Goal: Information Seeking & Learning: Find specific fact

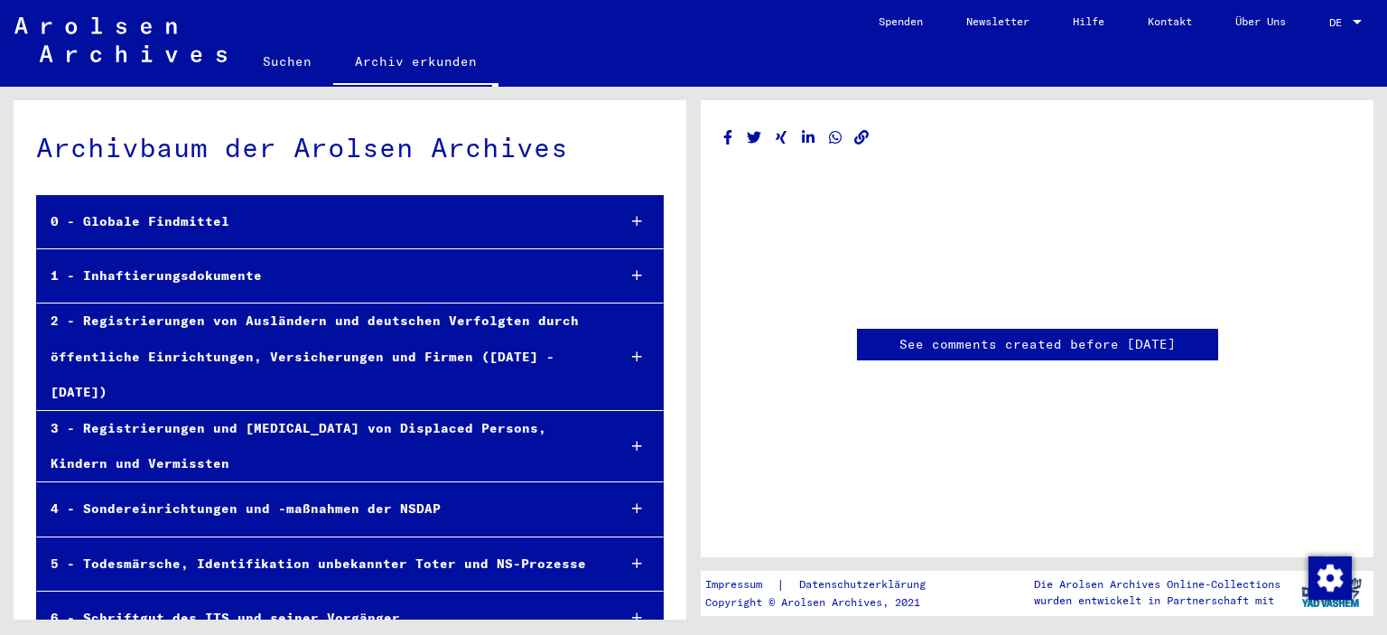
click at [284, 60] on link "Suchen" at bounding box center [287, 61] width 92 height 43
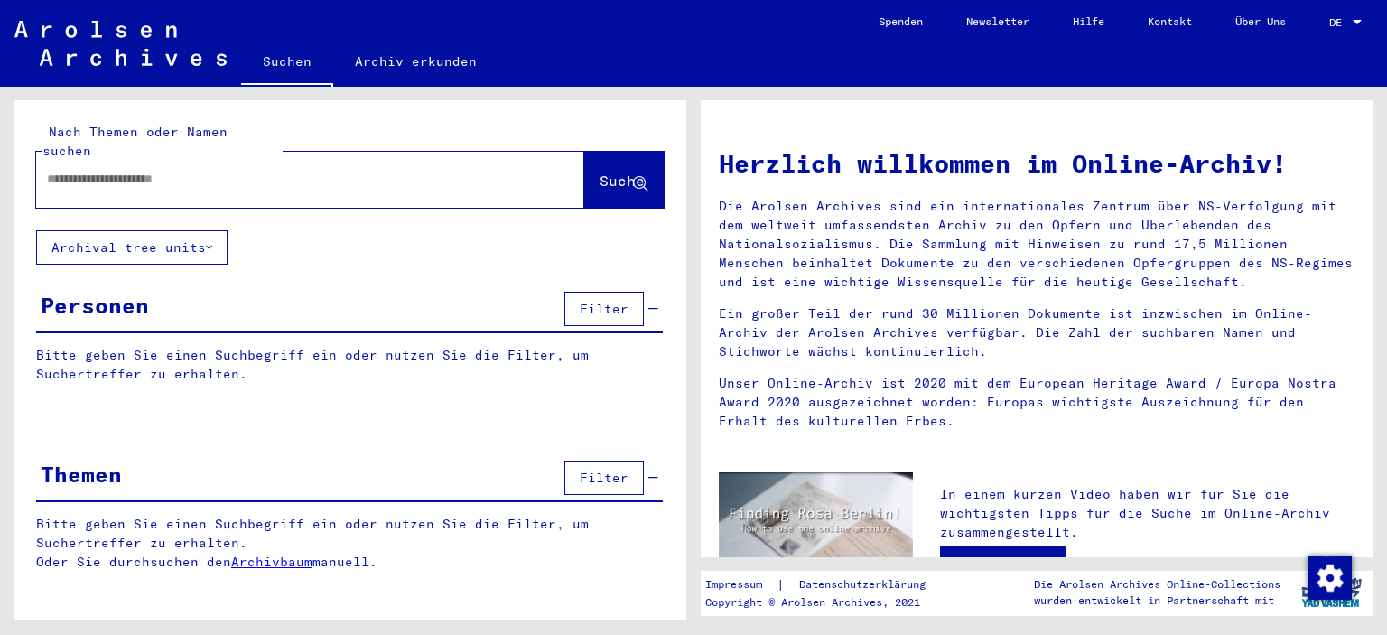
click at [265, 170] on input "text" at bounding box center [288, 179] width 483 height 19
paste input "**********"
click at [99, 170] on input "**********" at bounding box center [288, 179] width 483 height 19
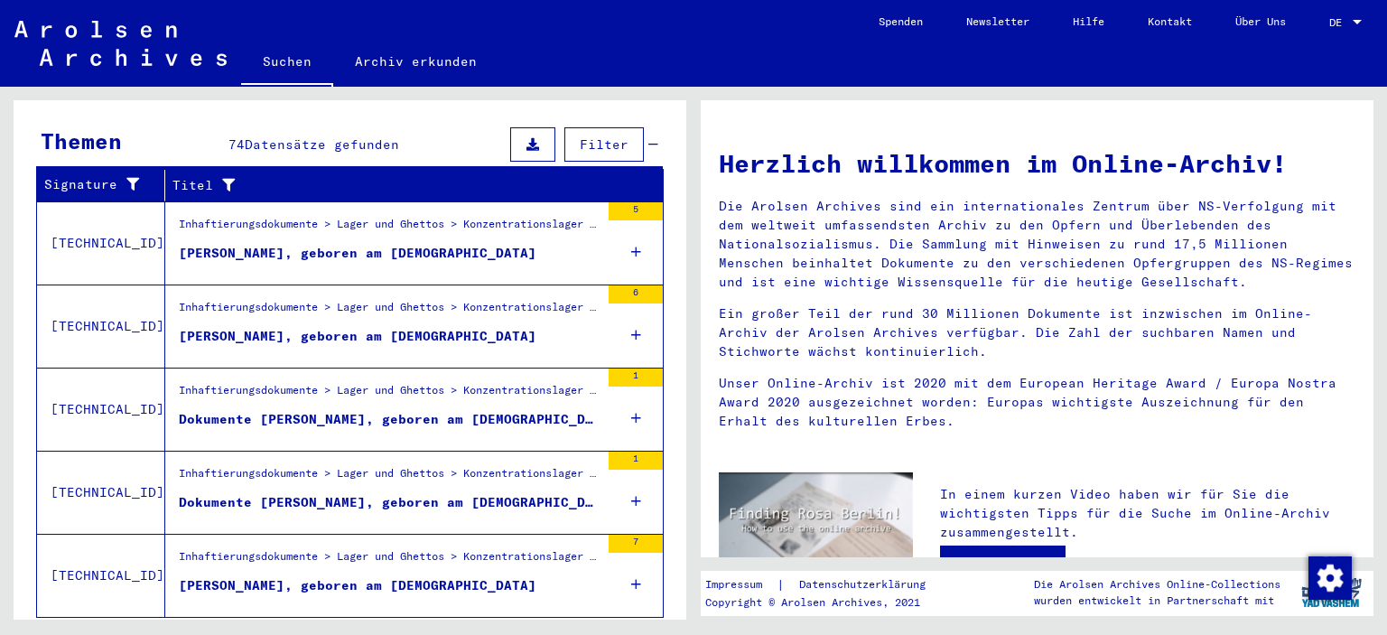
scroll to position [621, 0]
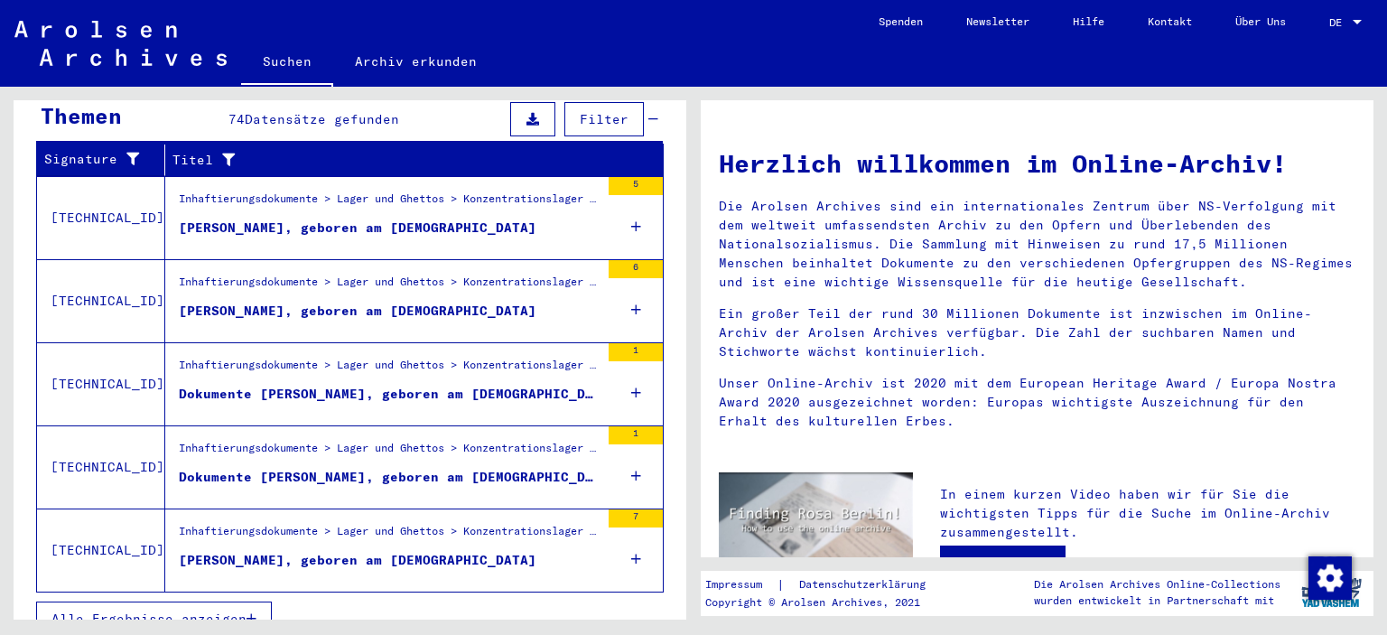
click at [376, 190] on div "Inhaftierungsdokumente > Lager und Ghettos > Konzentrationslager [GEOGRAPHIC_DA…" at bounding box center [389, 202] width 421 height 25
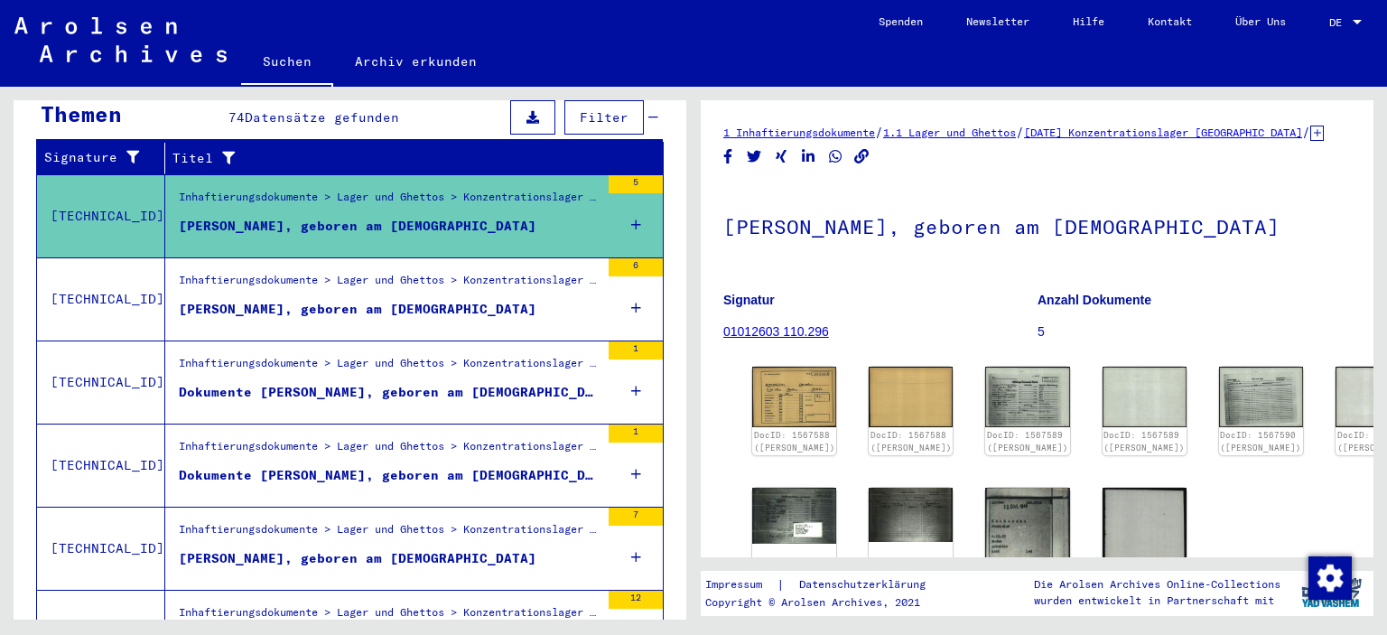
scroll to position [387, 0]
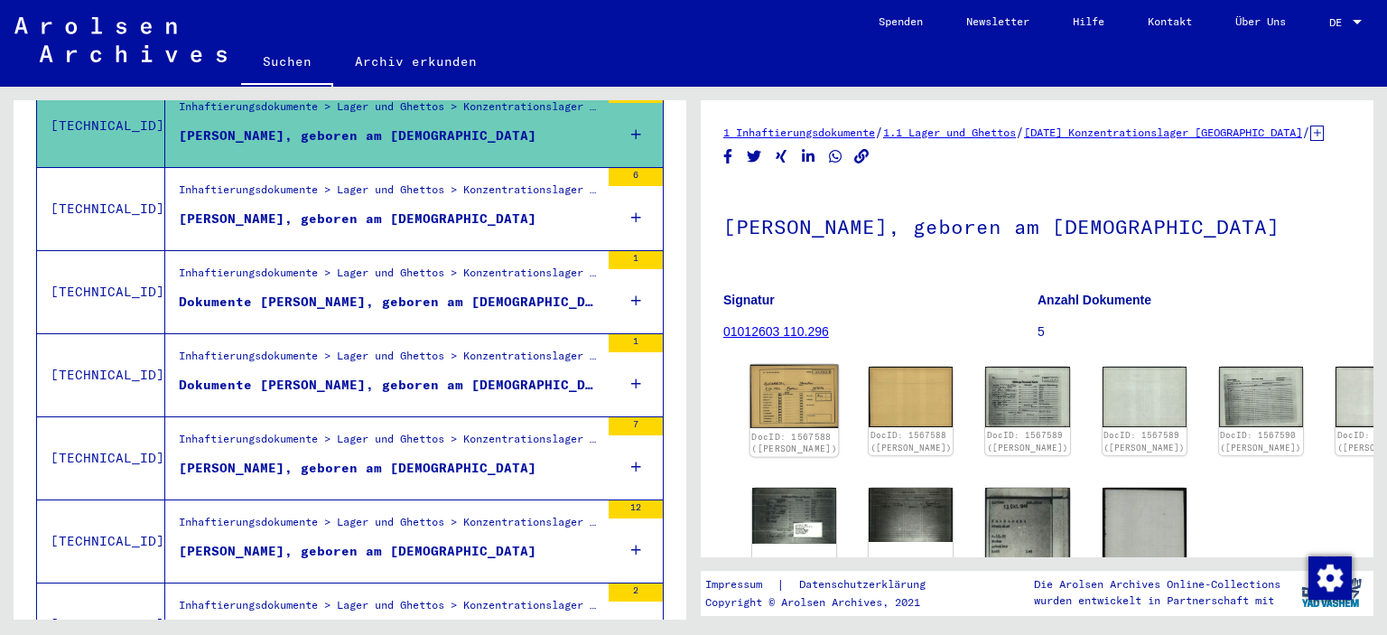
click at [778, 428] on img at bounding box center [794, 396] width 88 height 63
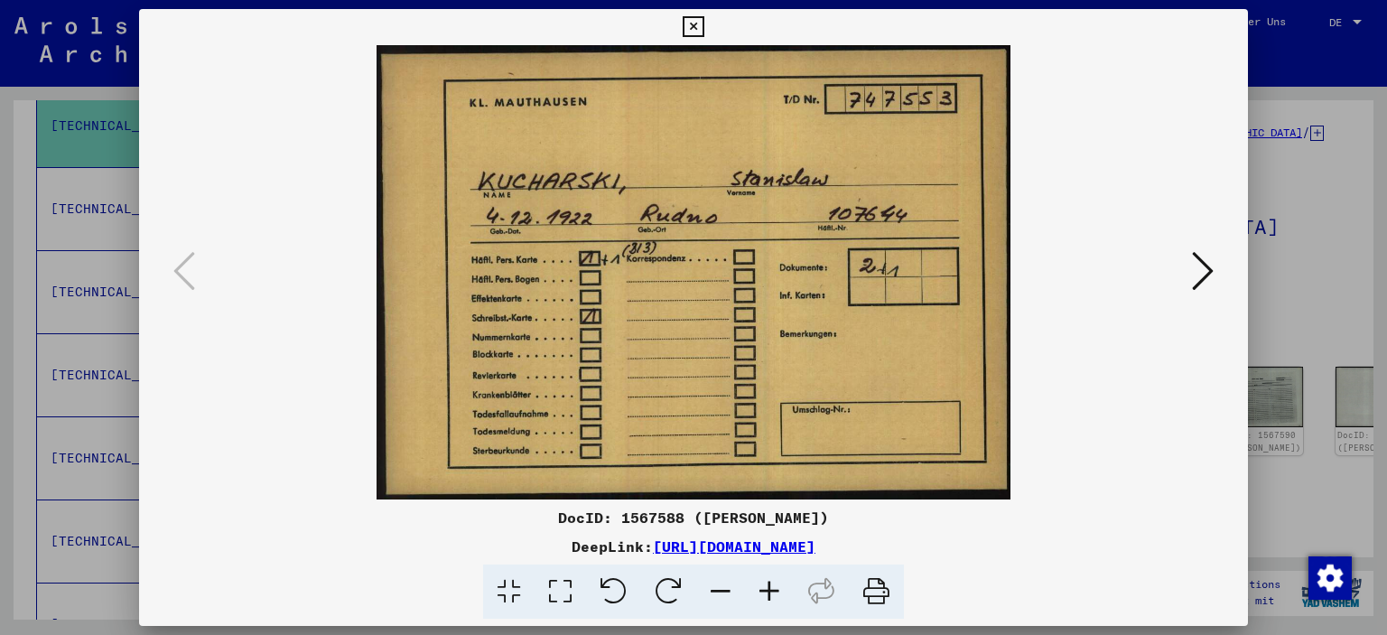
click at [1197, 272] on icon at bounding box center [1203, 270] width 22 height 43
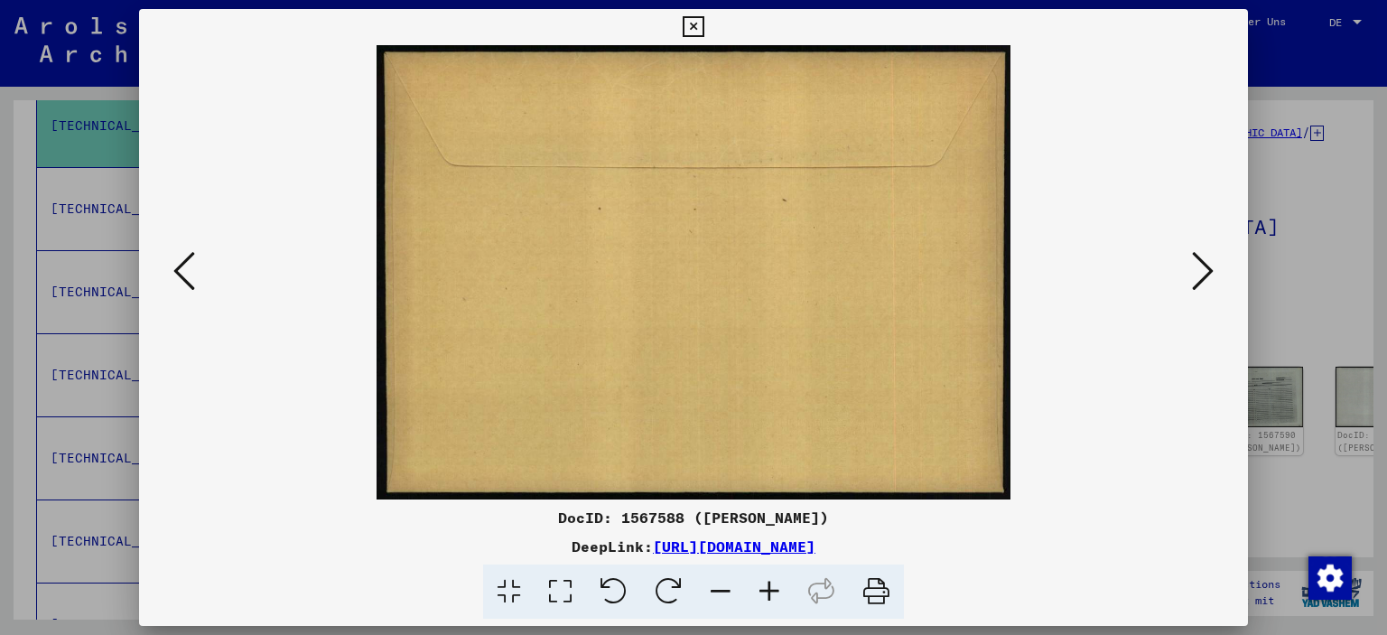
click at [1197, 276] on icon at bounding box center [1203, 270] width 22 height 43
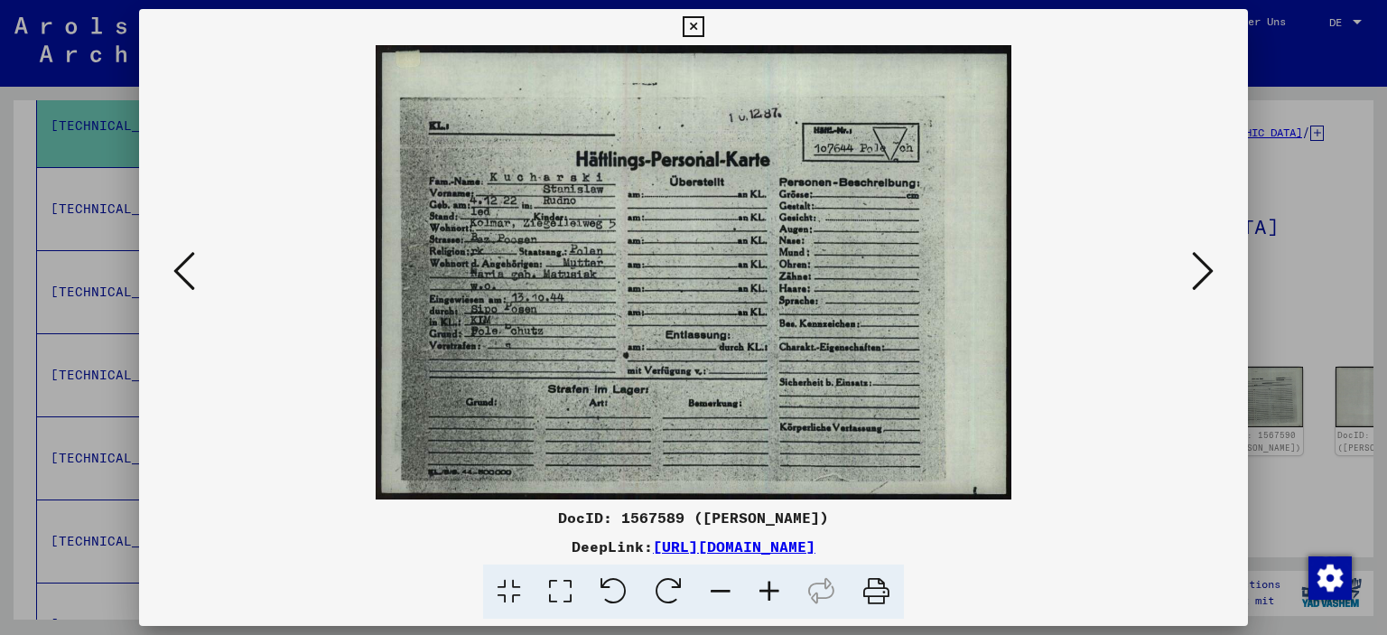
click at [1197, 276] on icon at bounding box center [1203, 270] width 22 height 43
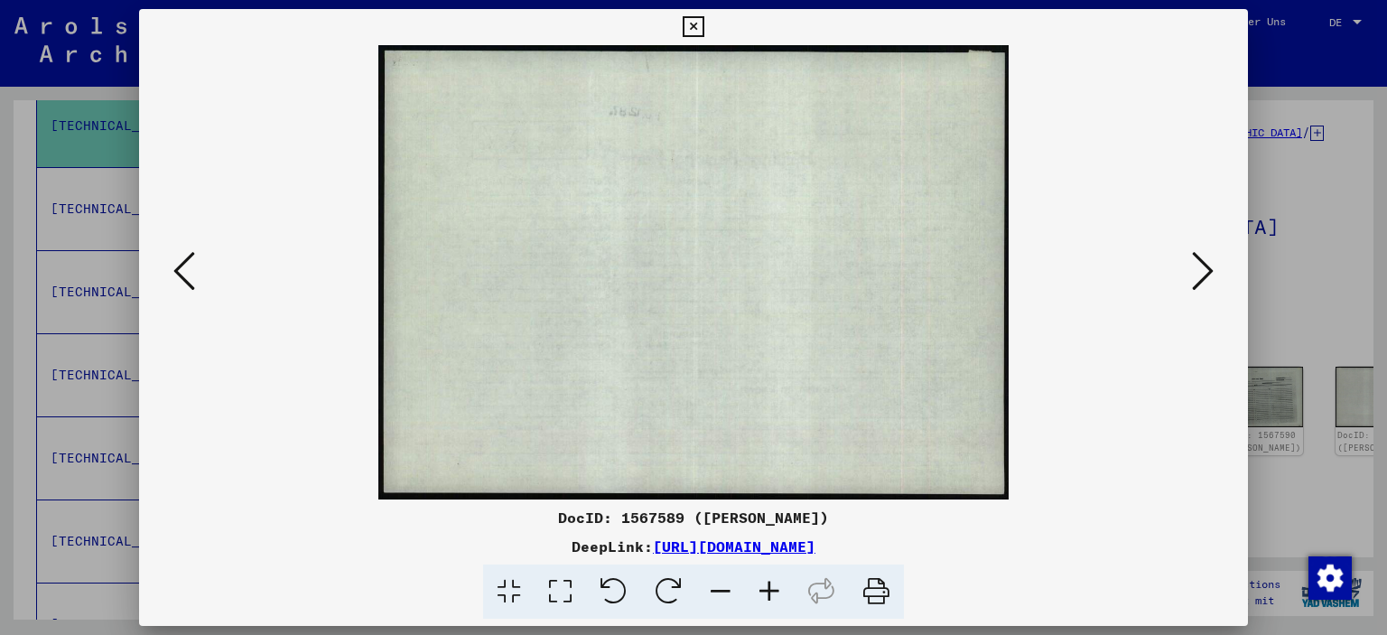
click at [1197, 276] on icon at bounding box center [1203, 270] width 22 height 43
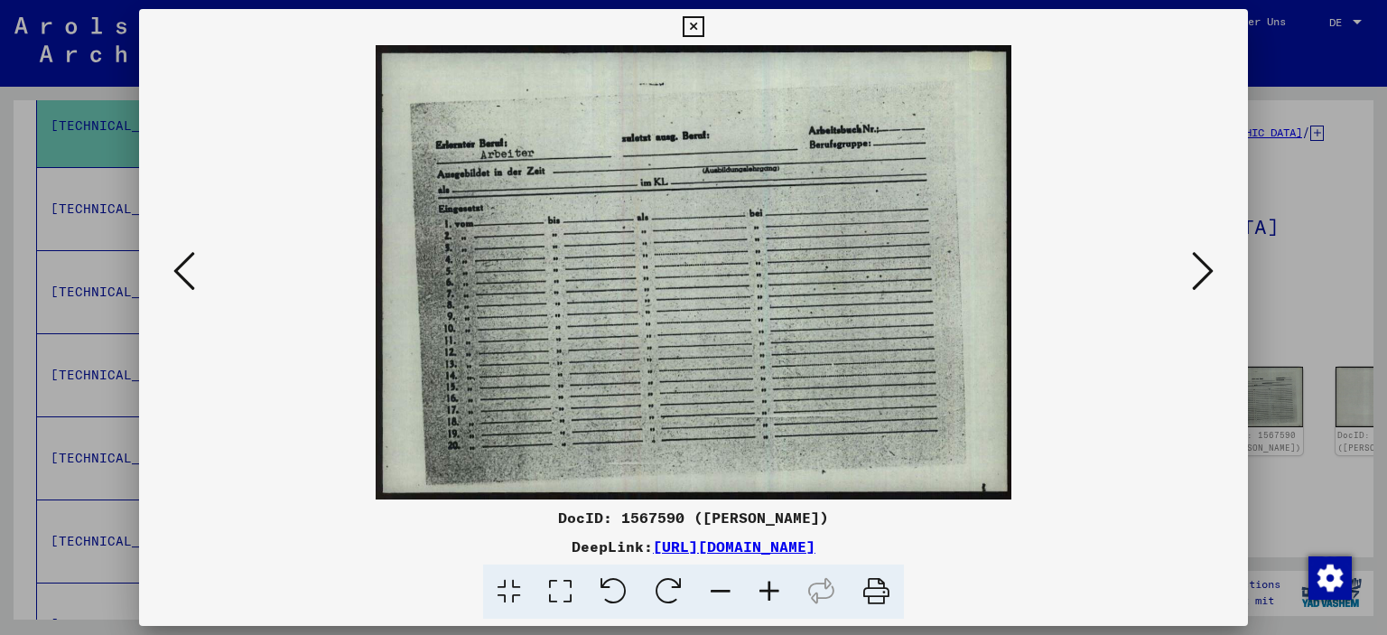
click at [1197, 276] on icon at bounding box center [1203, 270] width 22 height 43
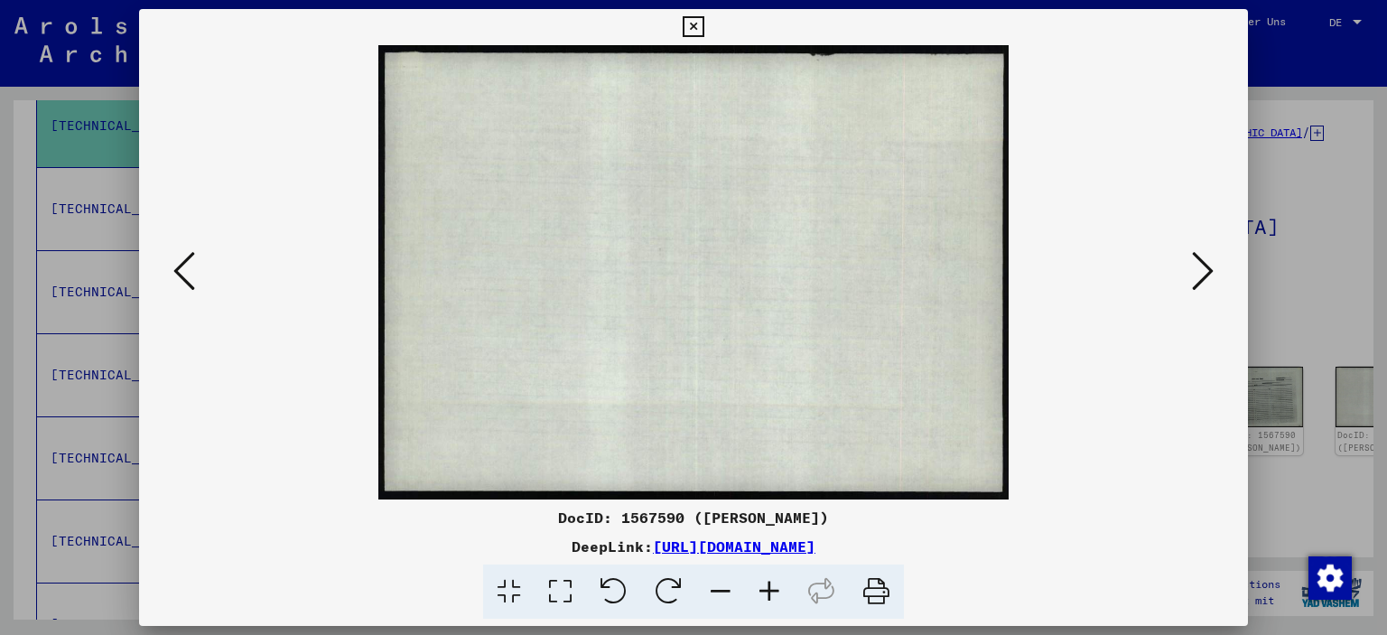
click at [1197, 276] on icon at bounding box center [1203, 270] width 22 height 43
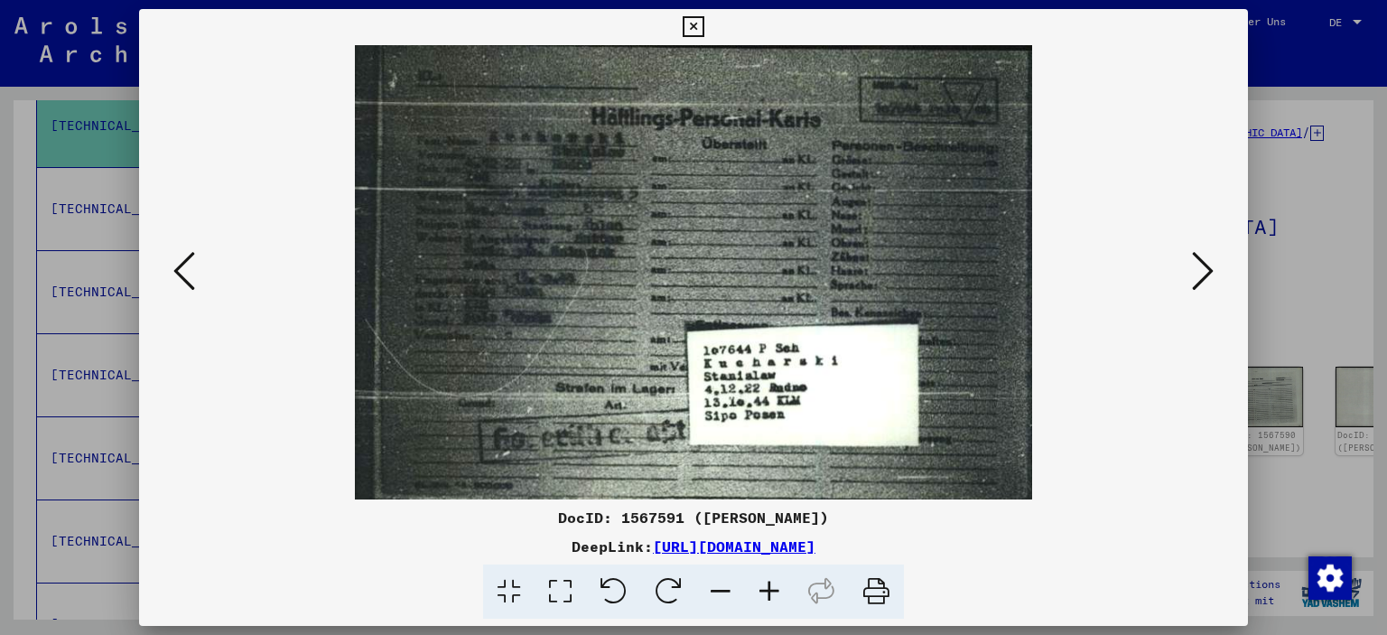
click at [1197, 276] on icon at bounding box center [1203, 270] width 22 height 43
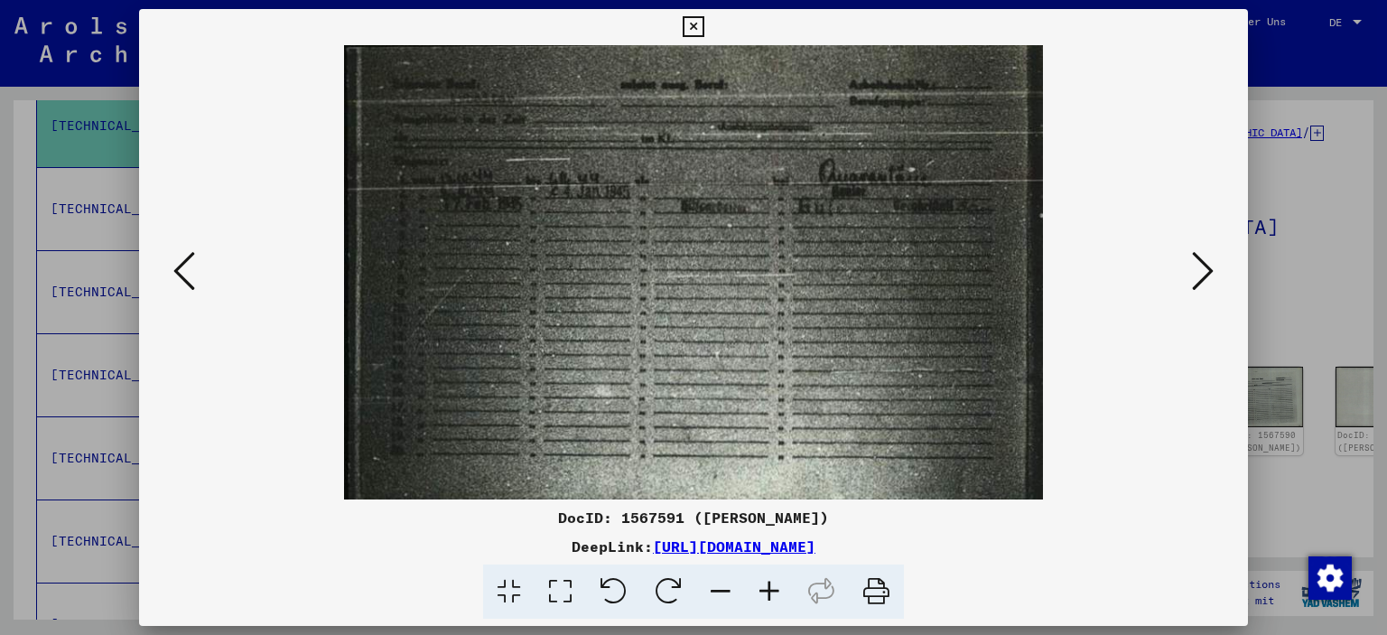
click at [1197, 276] on icon at bounding box center [1203, 270] width 22 height 43
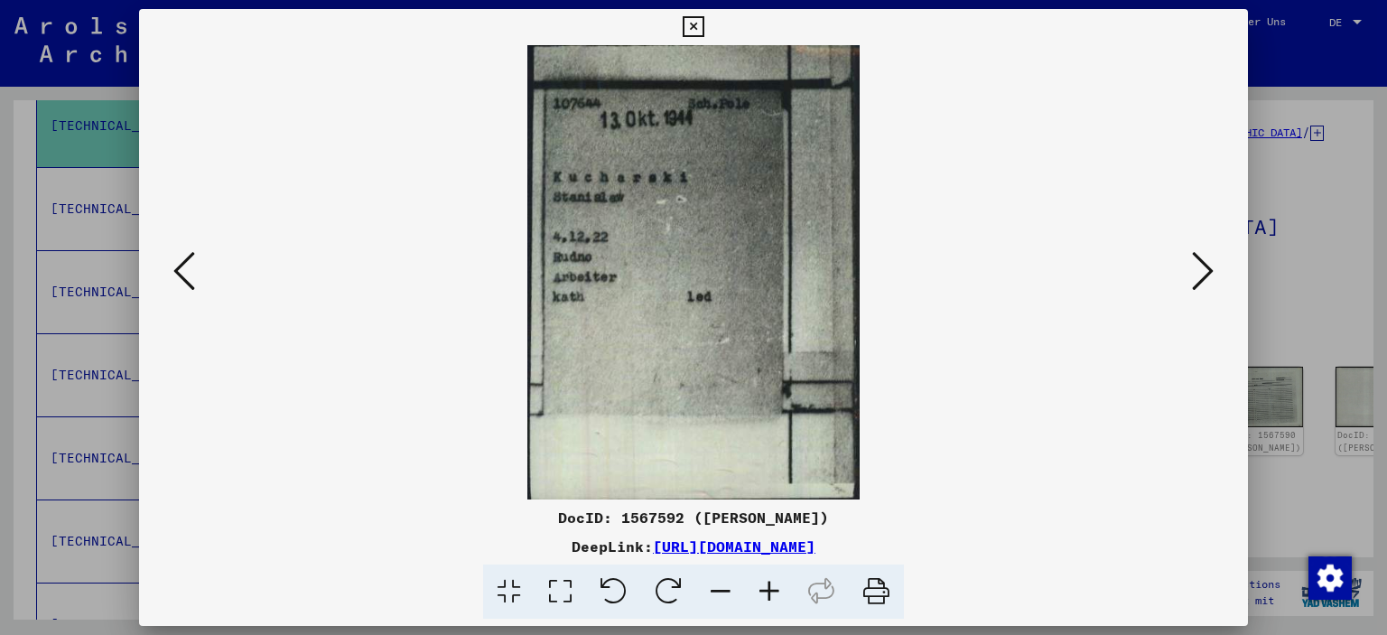
click at [1197, 276] on icon at bounding box center [1203, 270] width 22 height 43
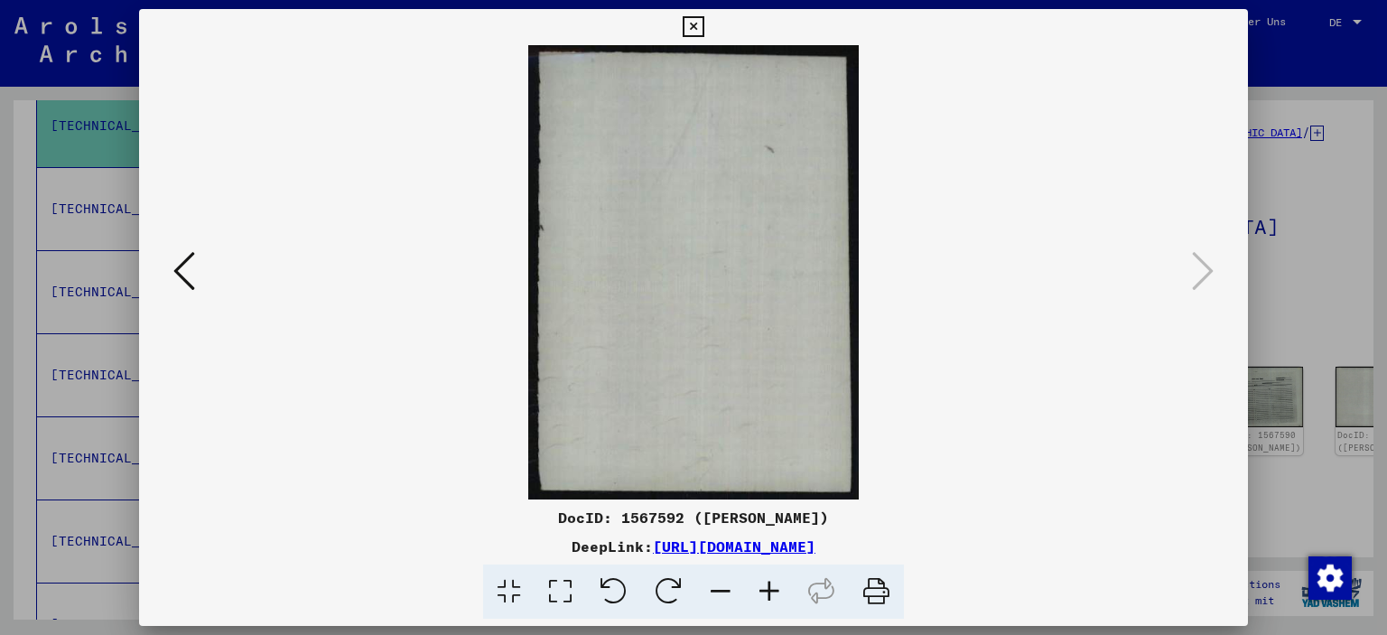
click at [692, 29] on icon at bounding box center [692, 27] width 21 height 22
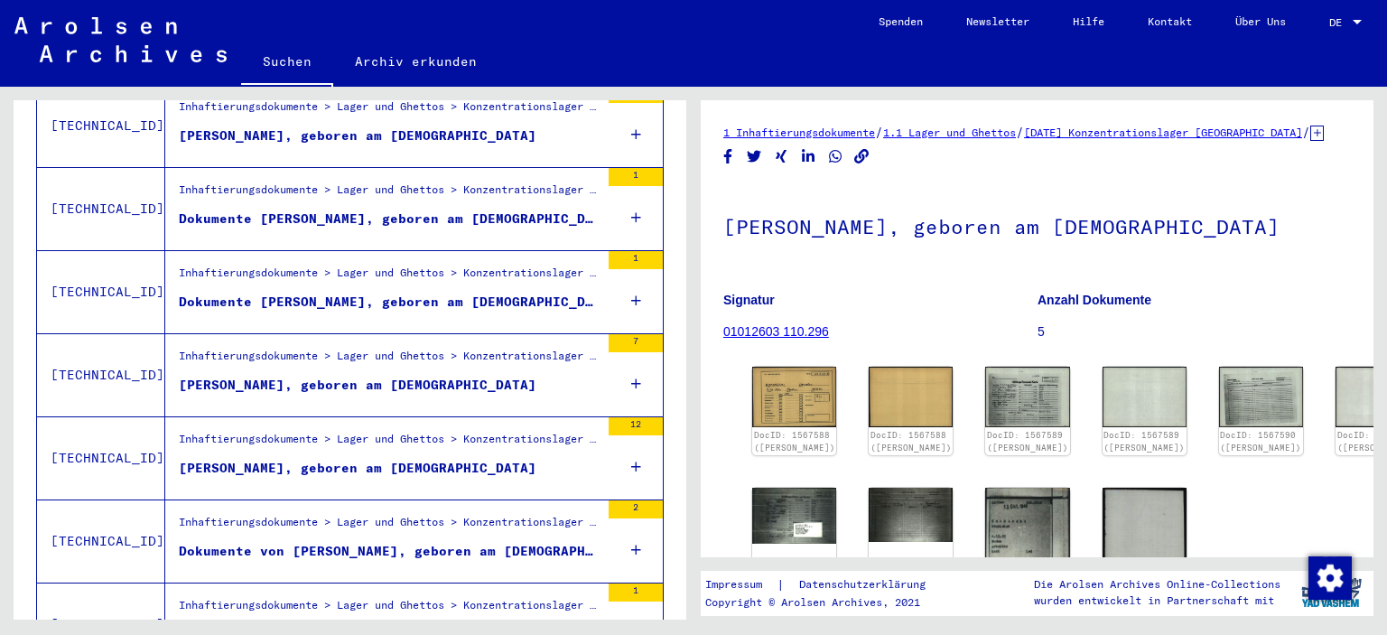
scroll to position [0, 0]
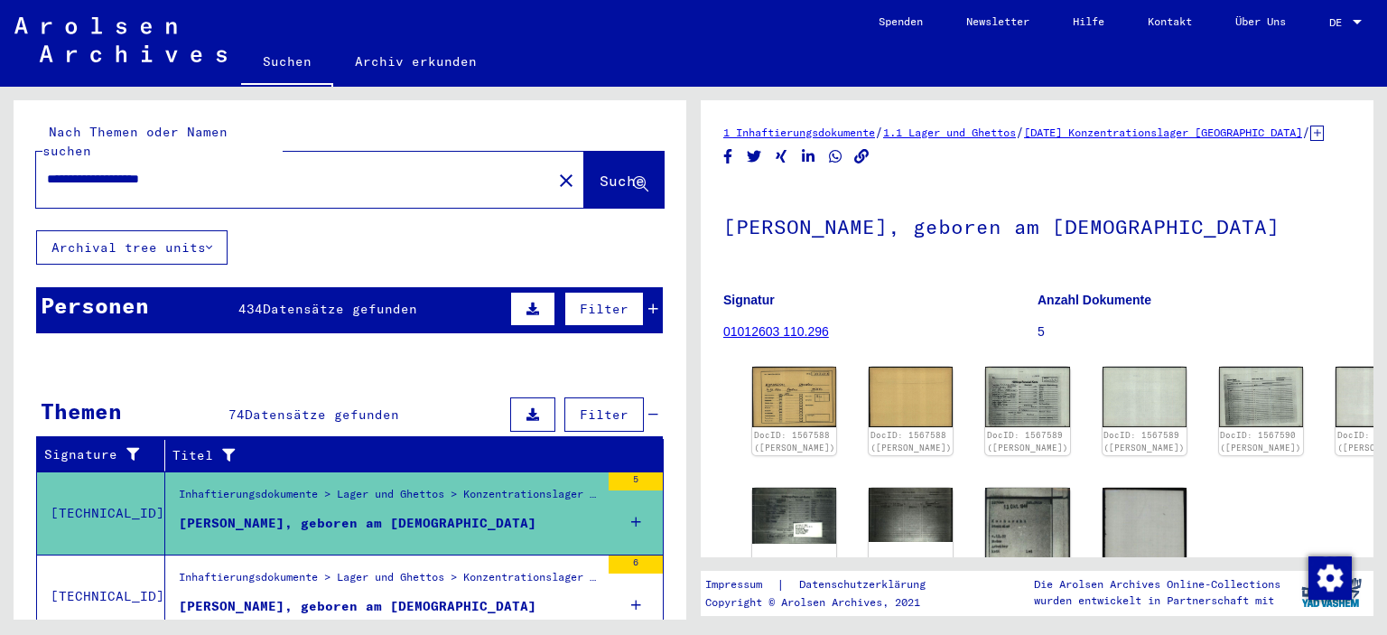
click at [215, 170] on input "**********" at bounding box center [294, 179] width 494 height 19
type input "**********"
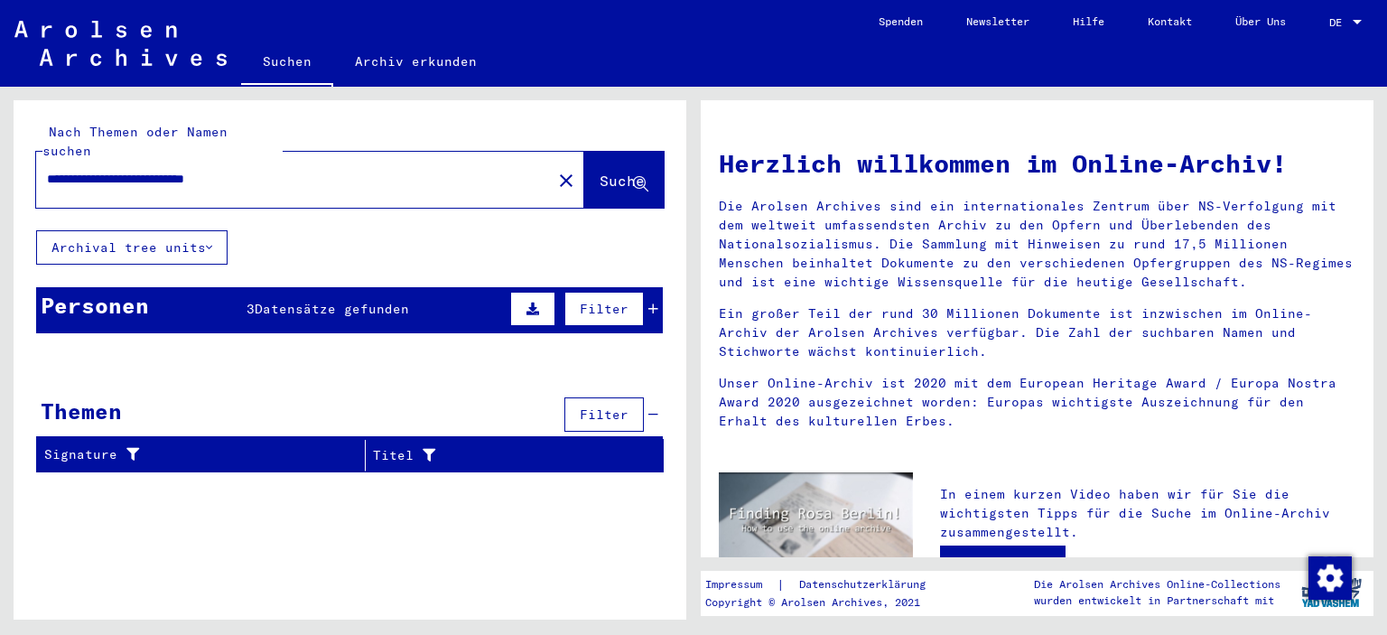
click at [375, 301] on span "Datensätze gefunden" at bounding box center [332, 309] width 154 height 16
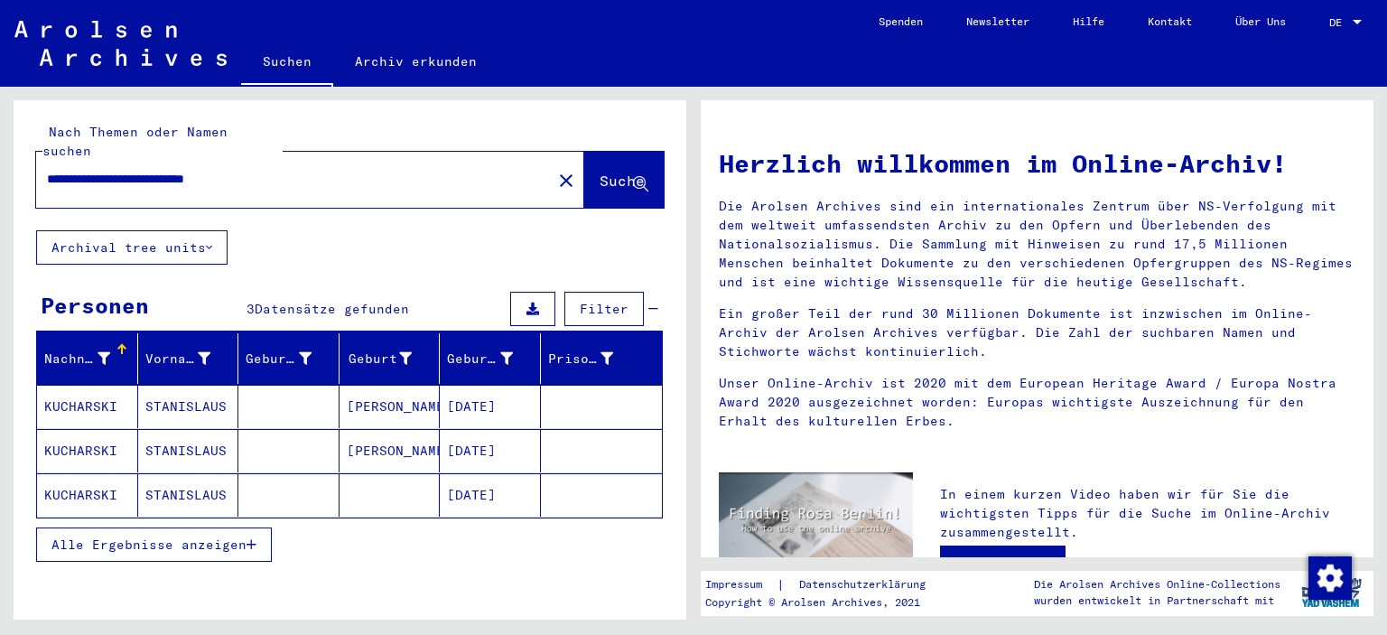
click at [447, 389] on mat-cell "[DATE]" at bounding box center [490, 406] width 101 height 43
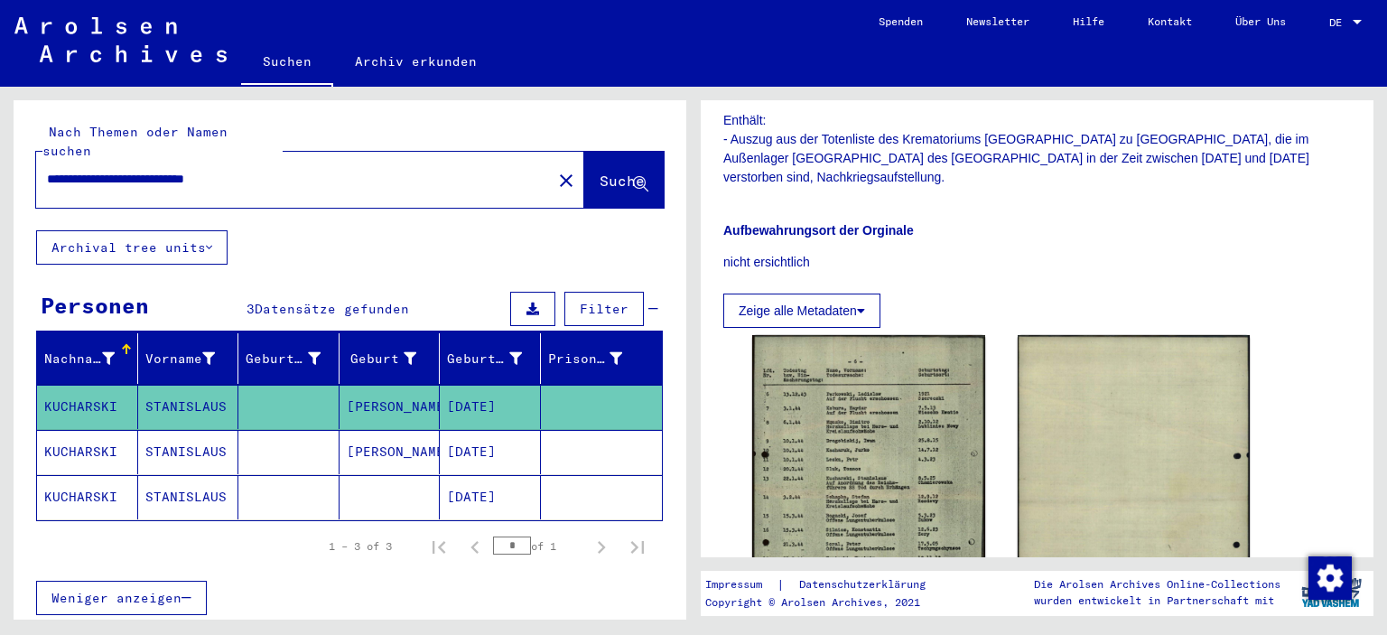
click at [474, 430] on mat-cell "[DATE]" at bounding box center [490, 452] width 101 height 44
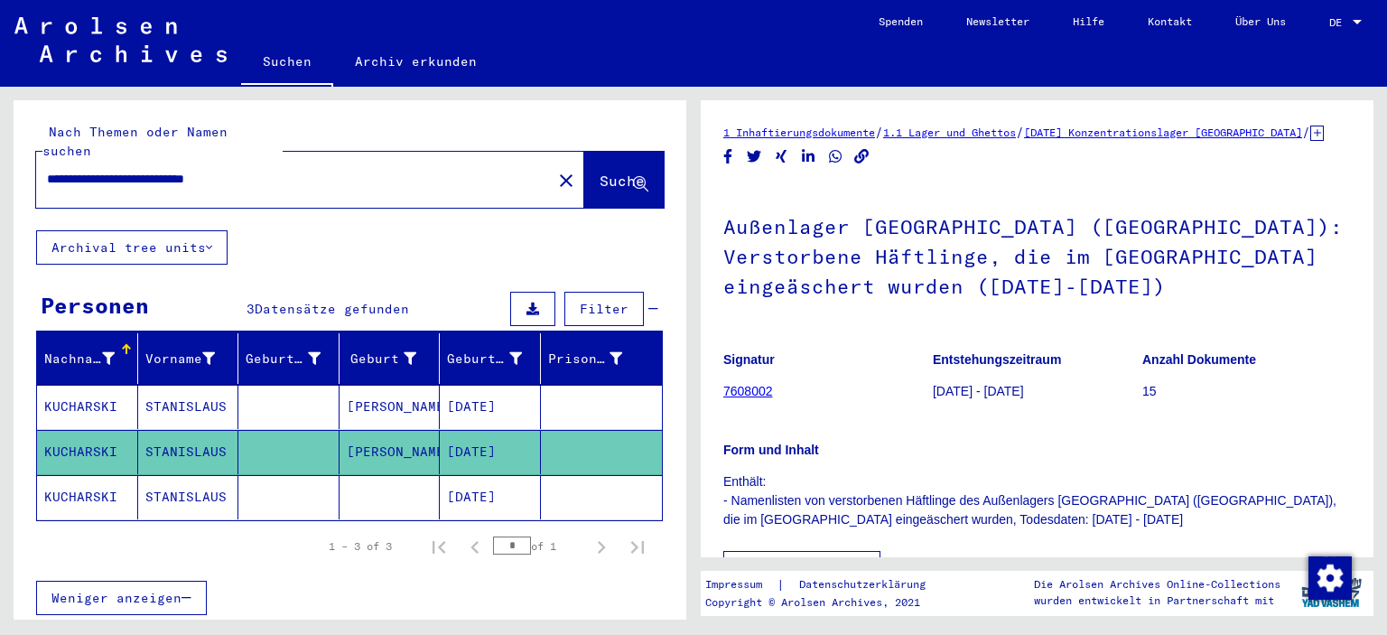
click at [469, 475] on mat-cell "[DATE]" at bounding box center [490, 497] width 101 height 44
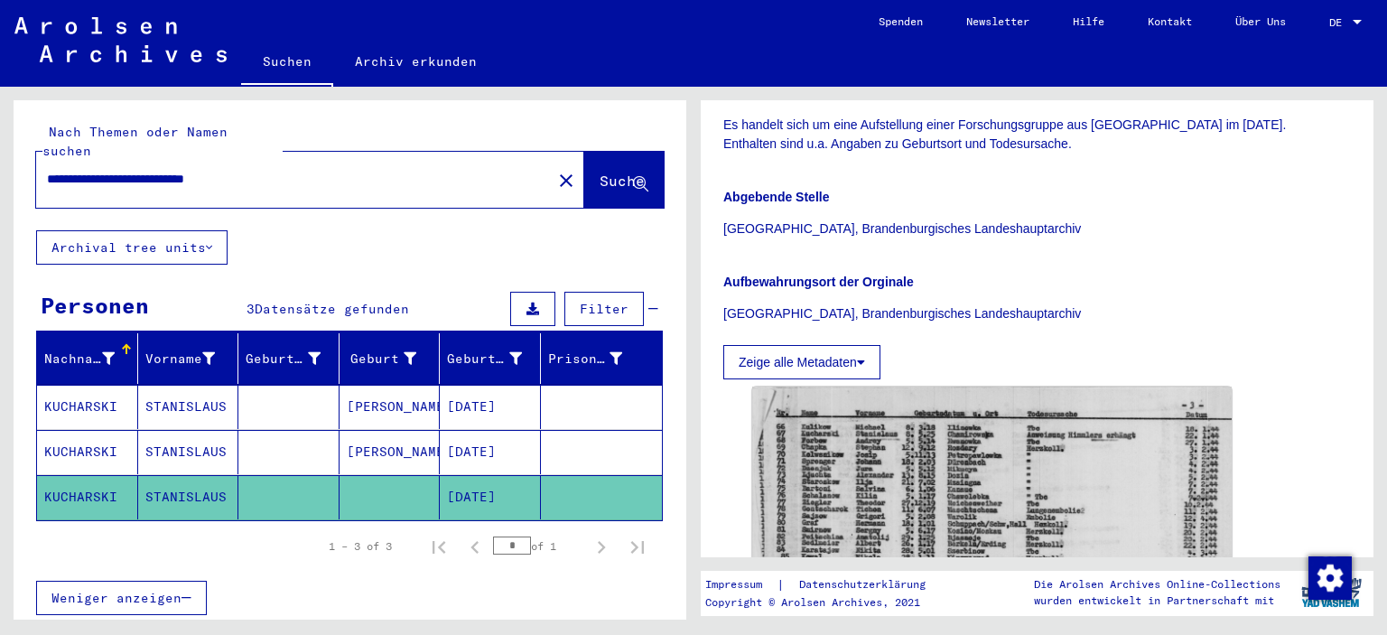
scroll to position [271, 0]
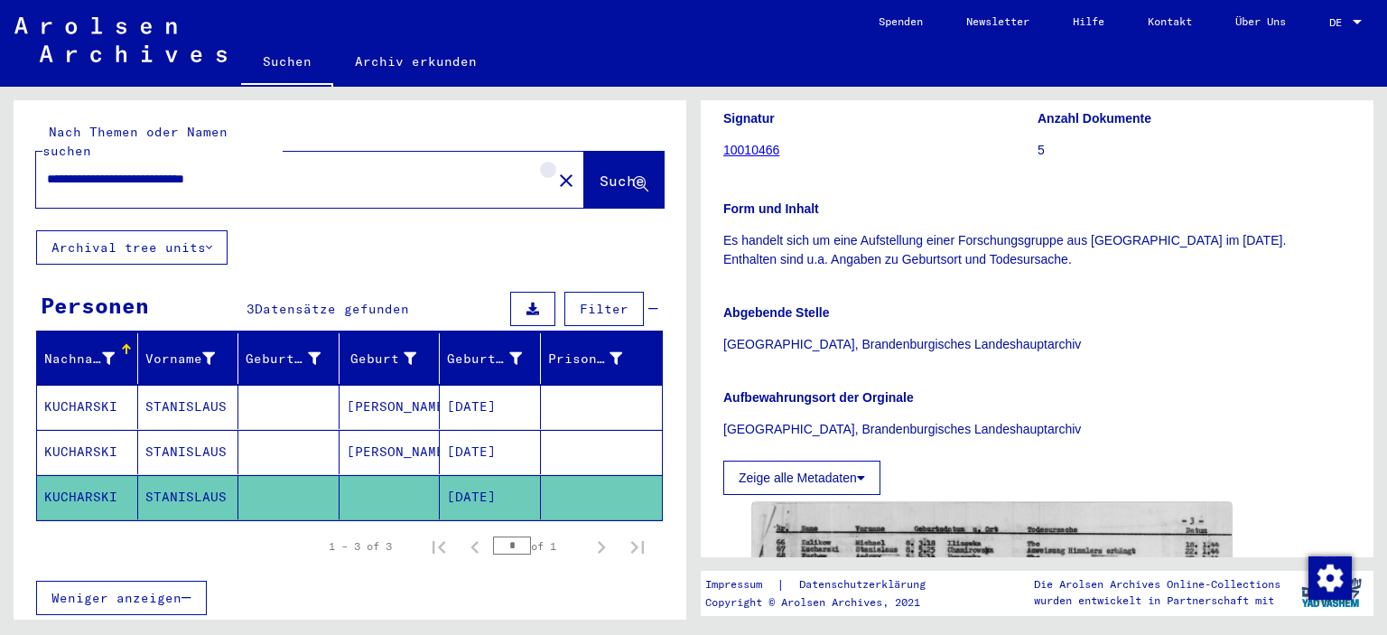
click at [555, 170] on mat-icon "close" at bounding box center [566, 181] width 22 height 22
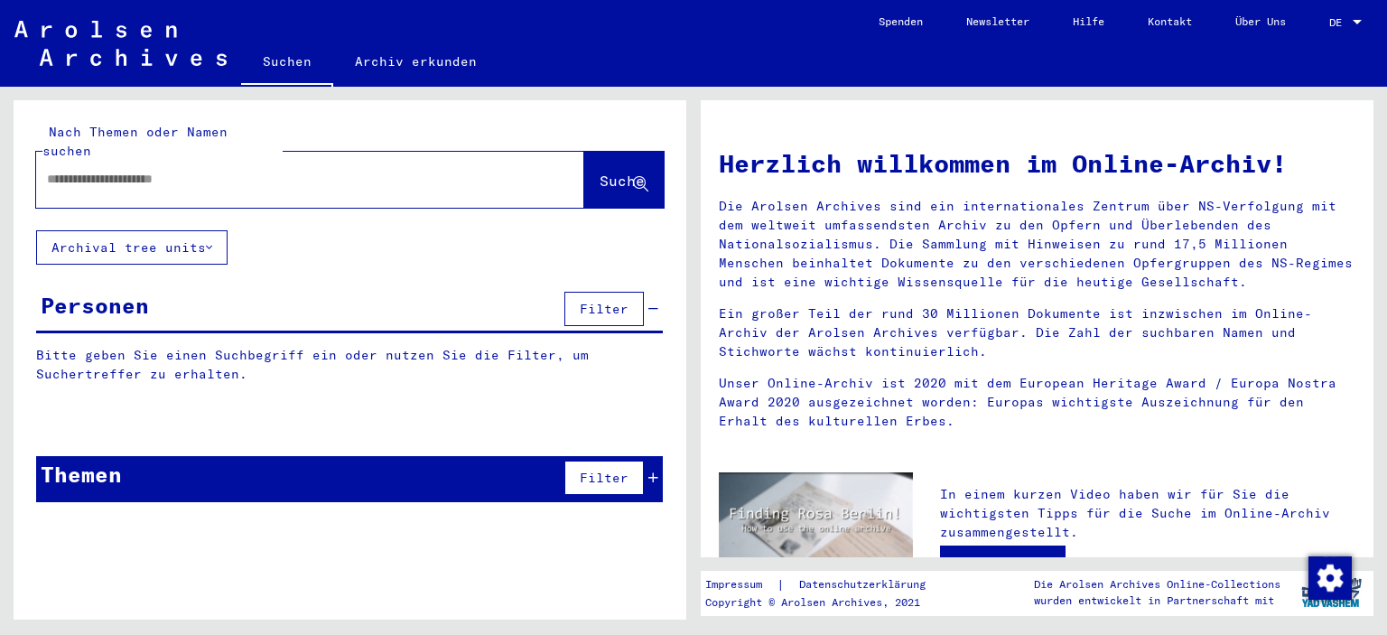
click at [209, 170] on input "text" at bounding box center [288, 179] width 483 height 19
paste input "**********"
type input "**********"
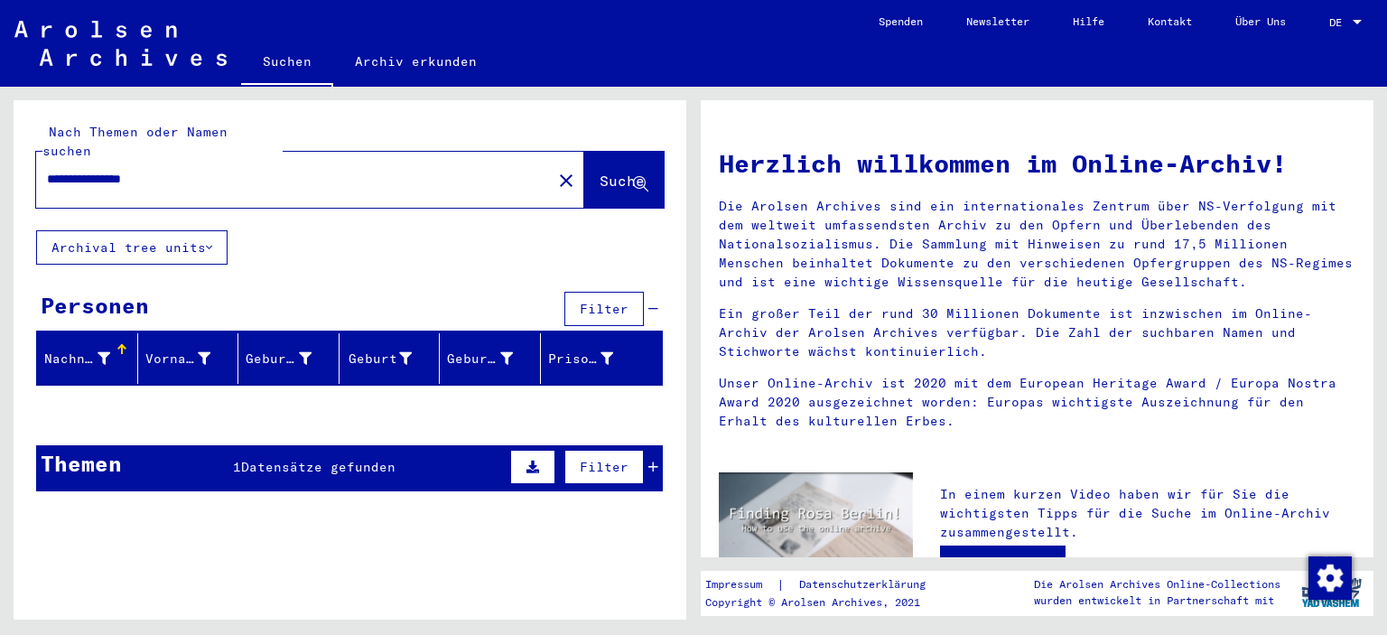
click at [344, 459] on span "Datensätze gefunden" at bounding box center [318, 467] width 154 height 16
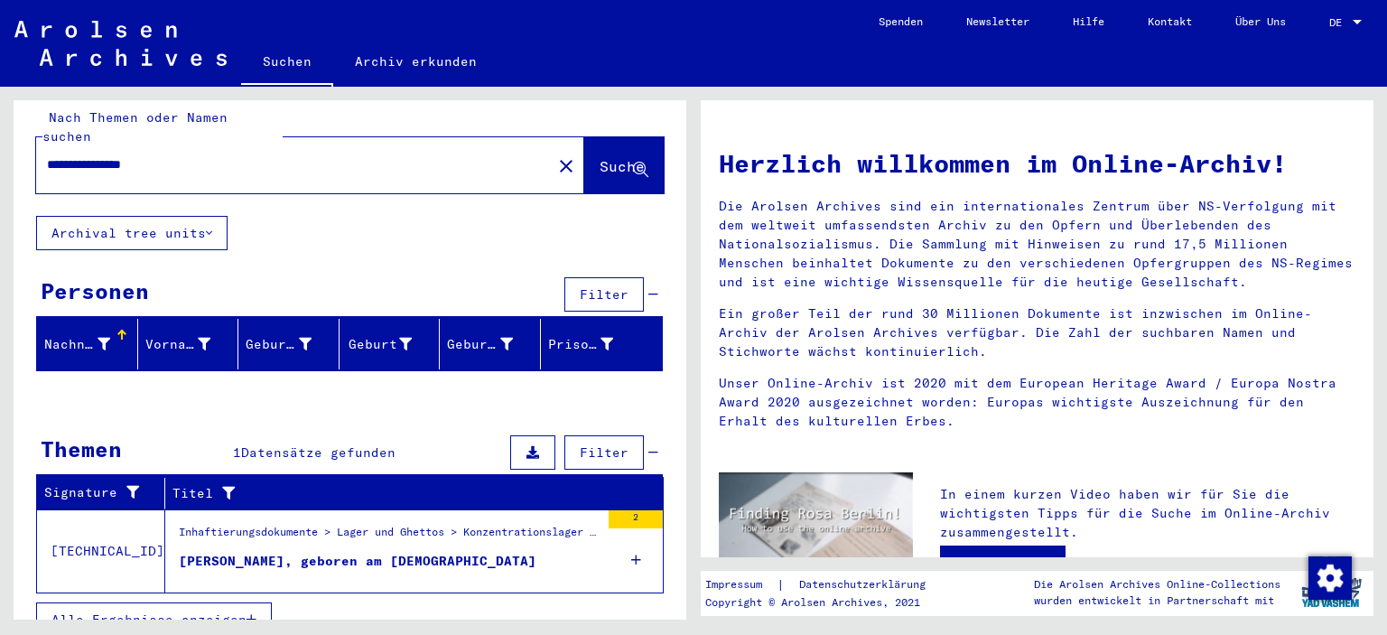
scroll to position [18, 0]
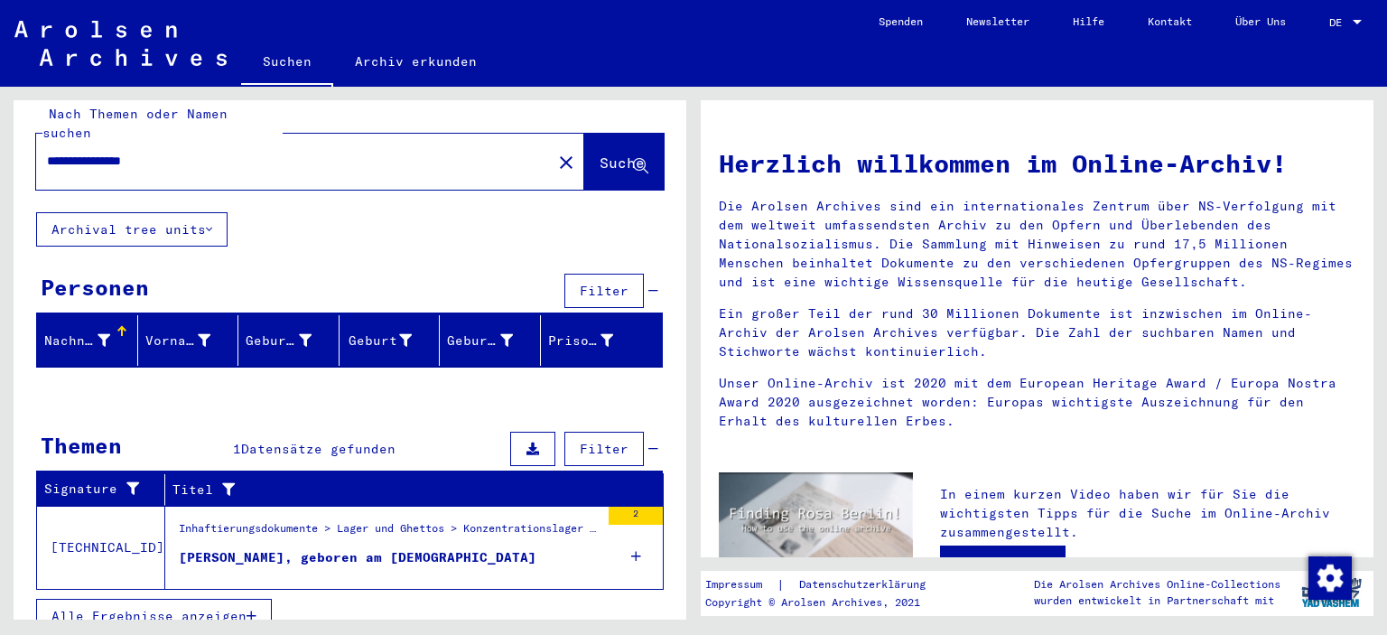
click at [372, 548] on div "[PERSON_NAME], geboren am [DEMOGRAPHIC_DATA]" at bounding box center [357, 557] width 357 height 19
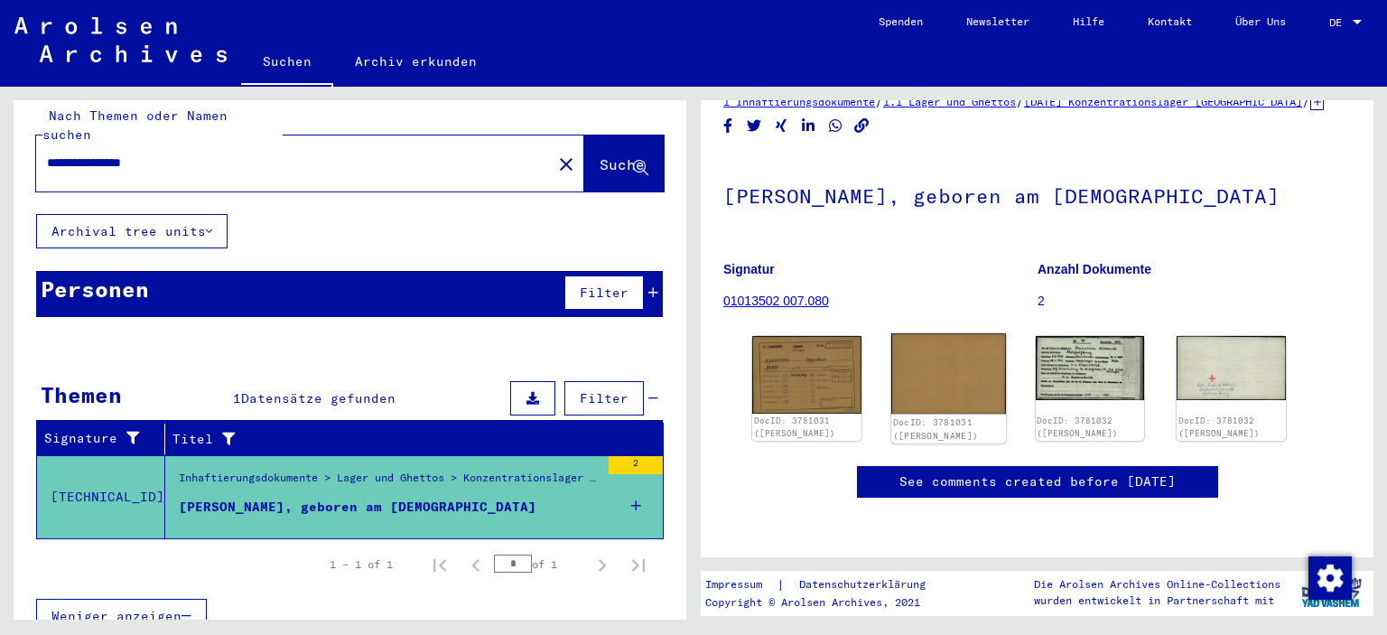
scroll to position [90, 0]
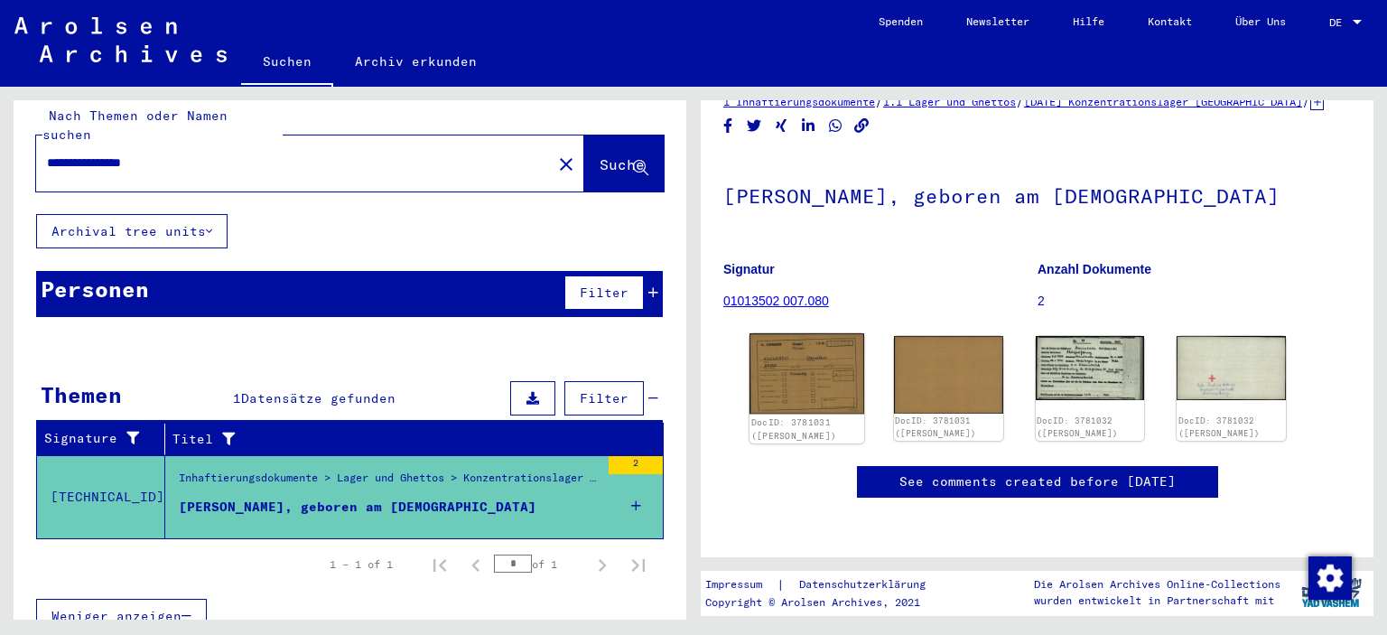
click at [789, 371] on img at bounding box center [806, 373] width 115 height 81
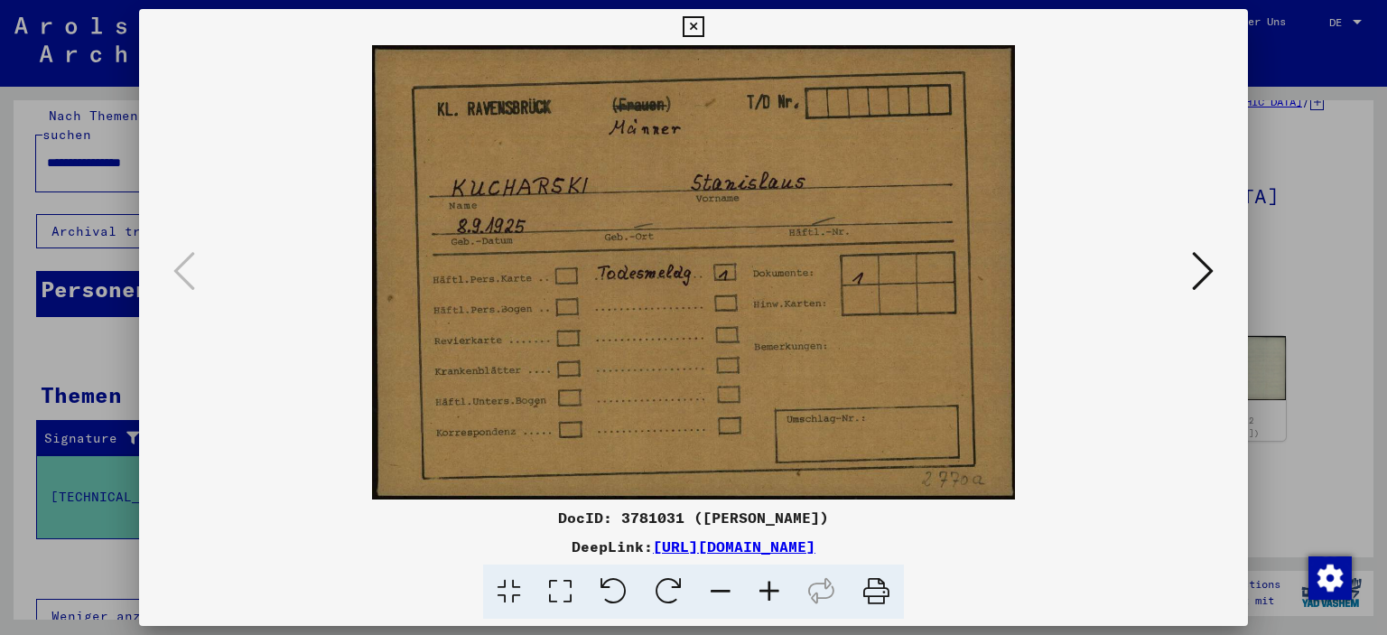
click at [1205, 266] on icon at bounding box center [1203, 270] width 22 height 43
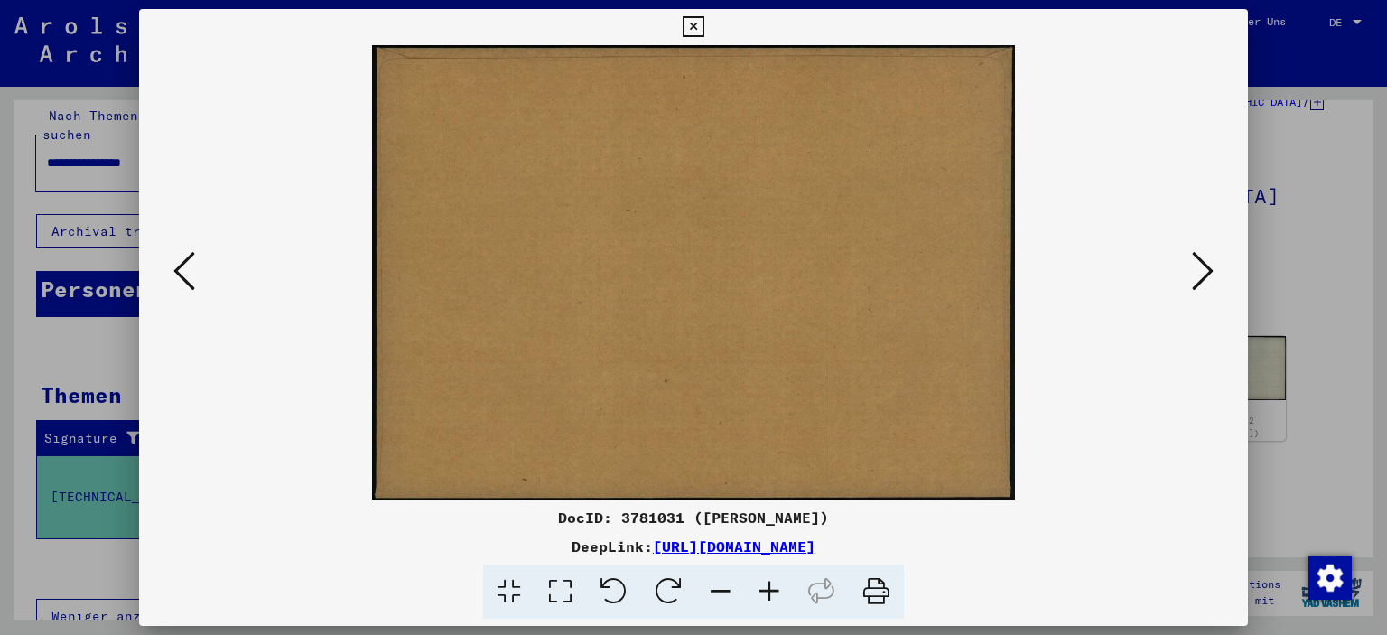
click at [1205, 266] on icon at bounding box center [1203, 270] width 22 height 43
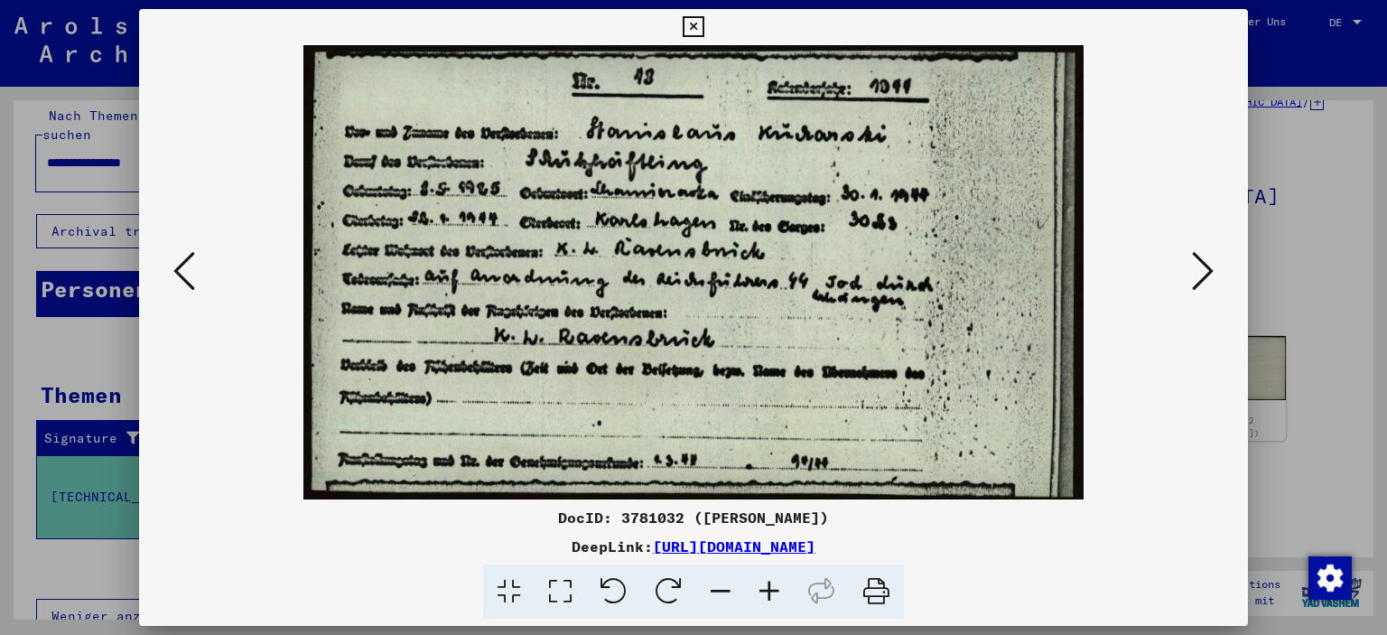
click at [692, 22] on icon at bounding box center [692, 27] width 21 height 22
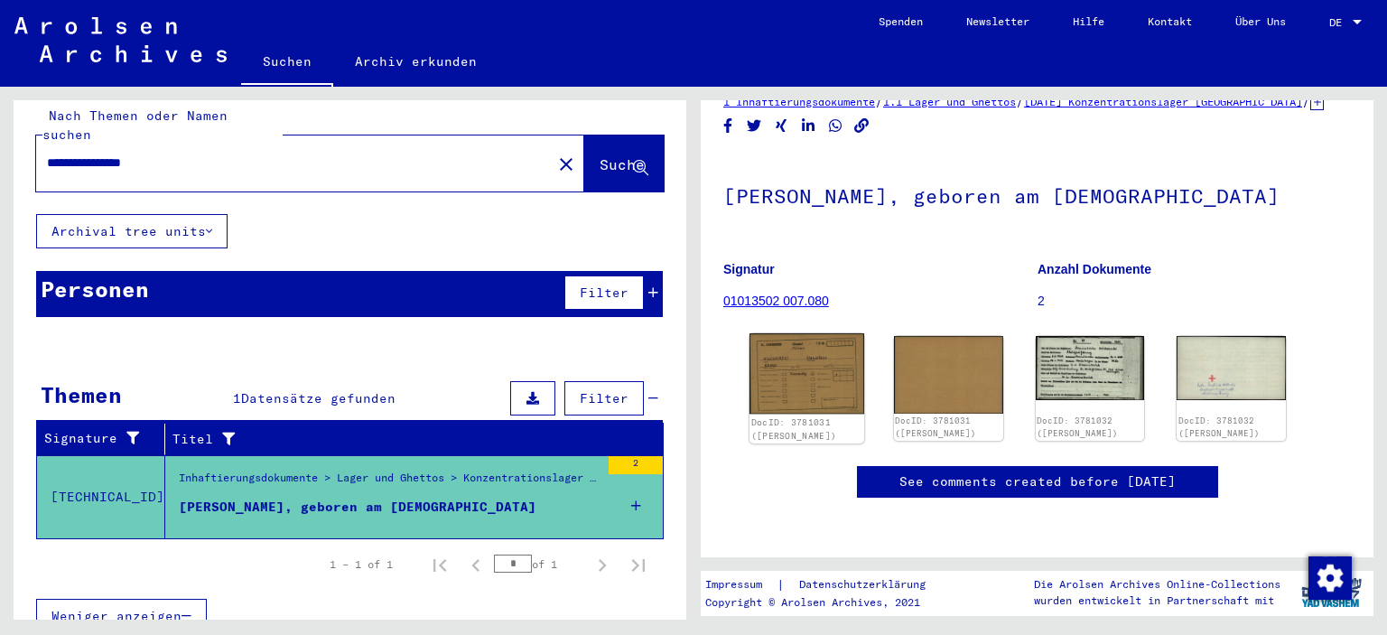
click at [795, 377] on img at bounding box center [806, 373] width 115 height 81
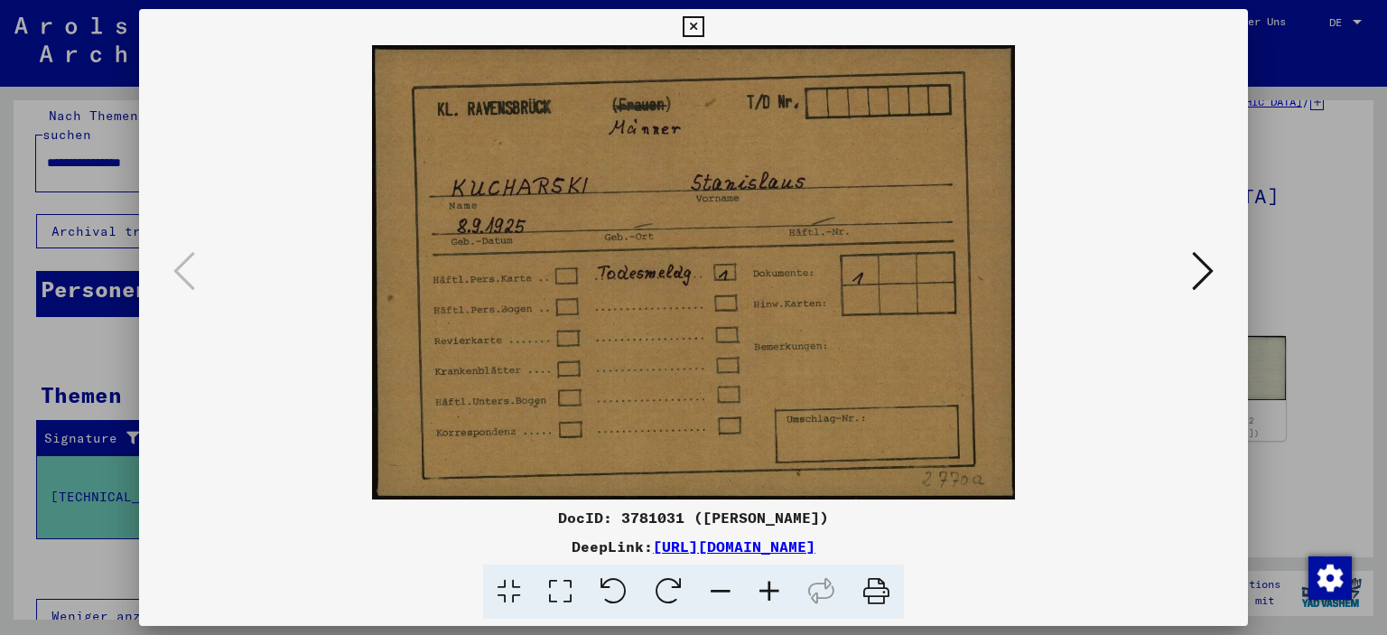
click at [686, 24] on icon at bounding box center [692, 27] width 21 height 22
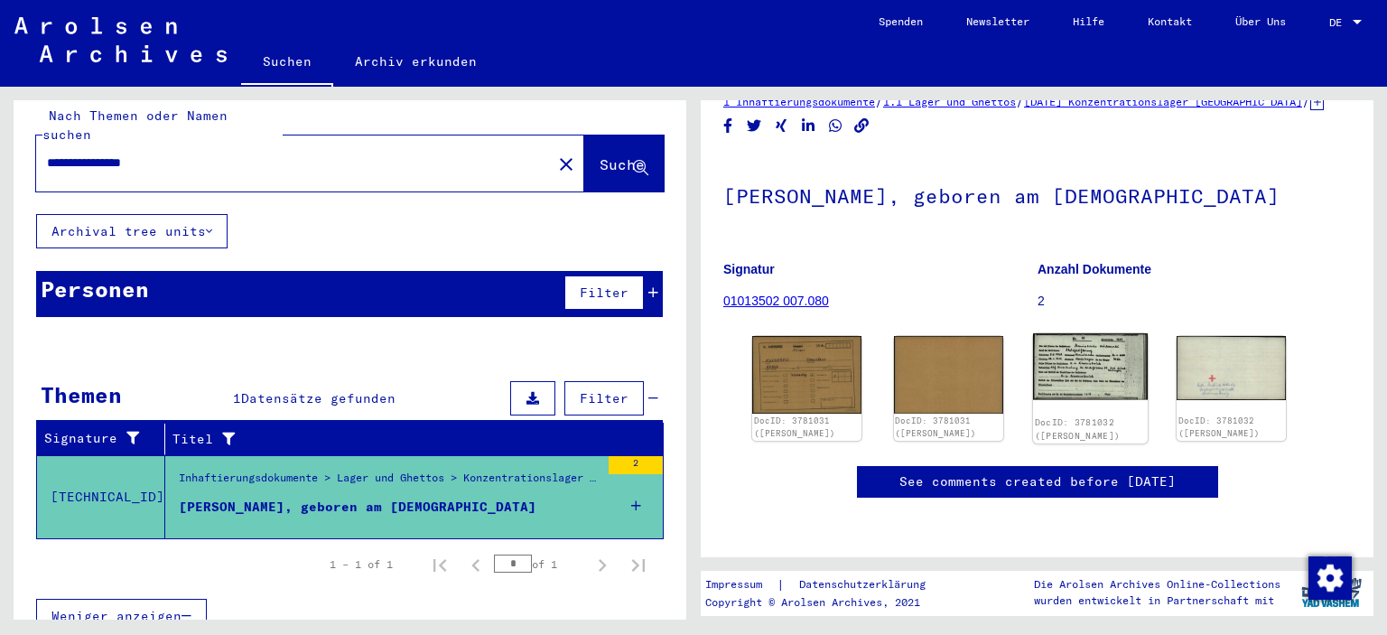
click at [1068, 357] on img at bounding box center [1089, 366] width 115 height 67
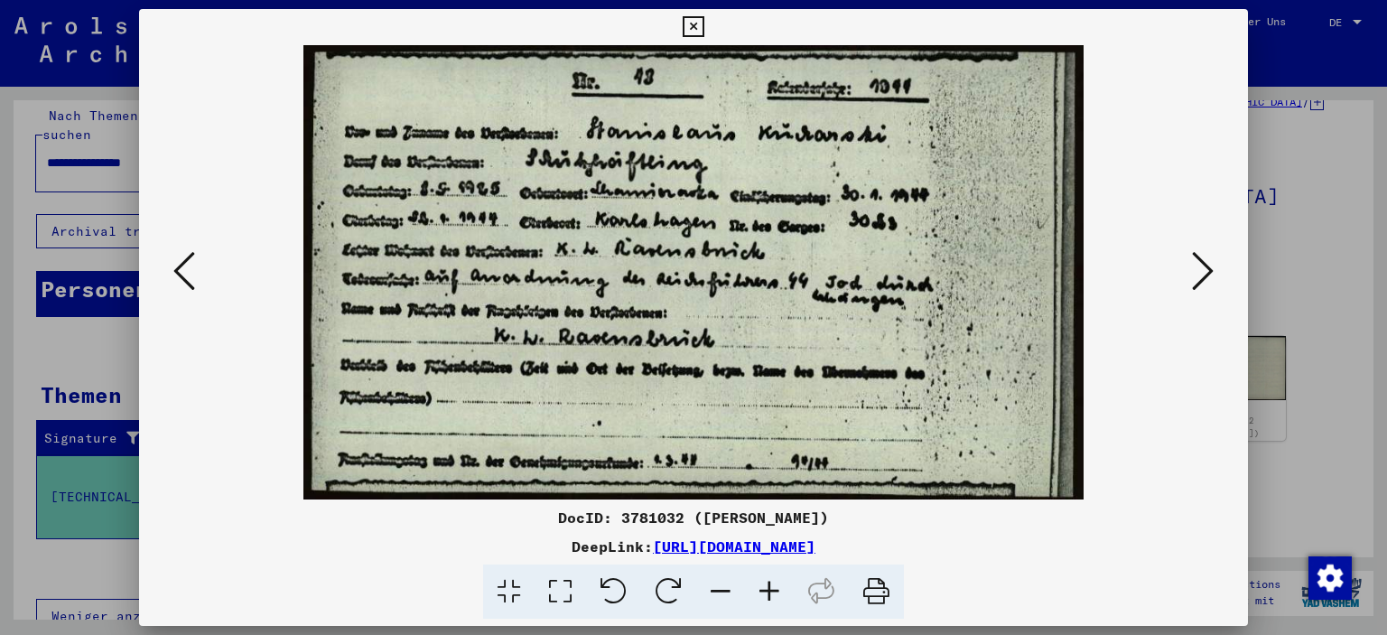
click at [692, 26] on icon at bounding box center [692, 27] width 21 height 22
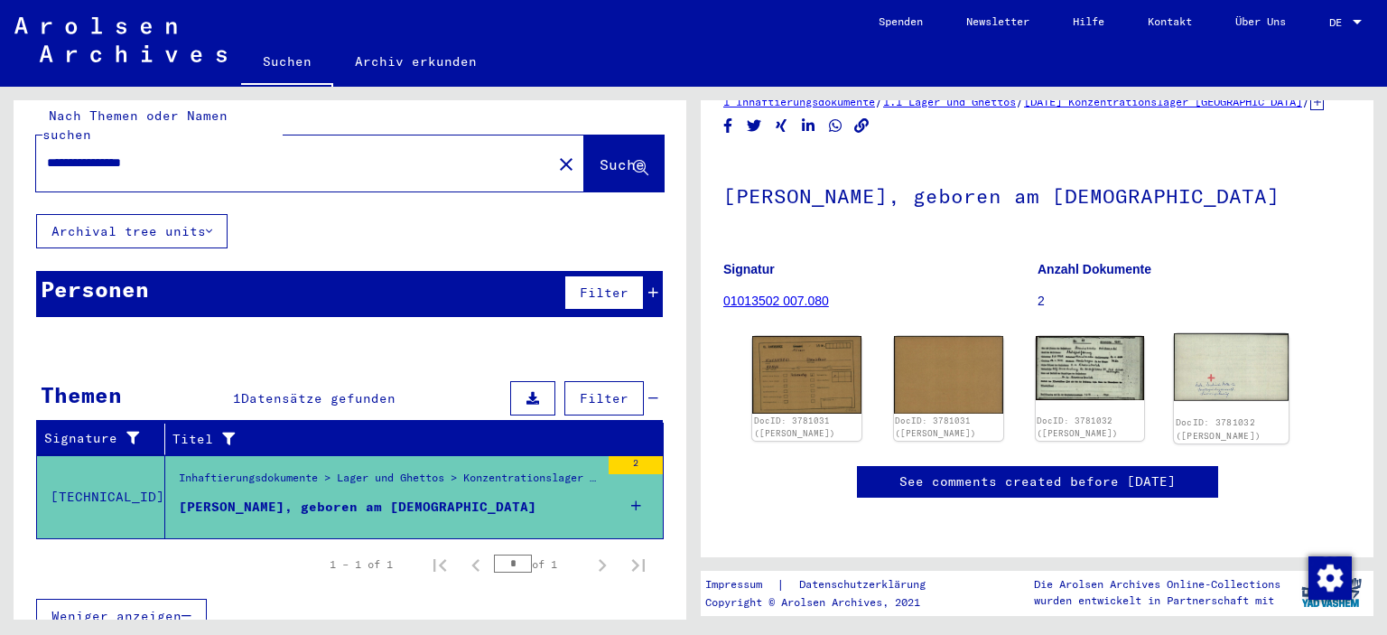
click at [1204, 343] on img at bounding box center [1231, 367] width 115 height 68
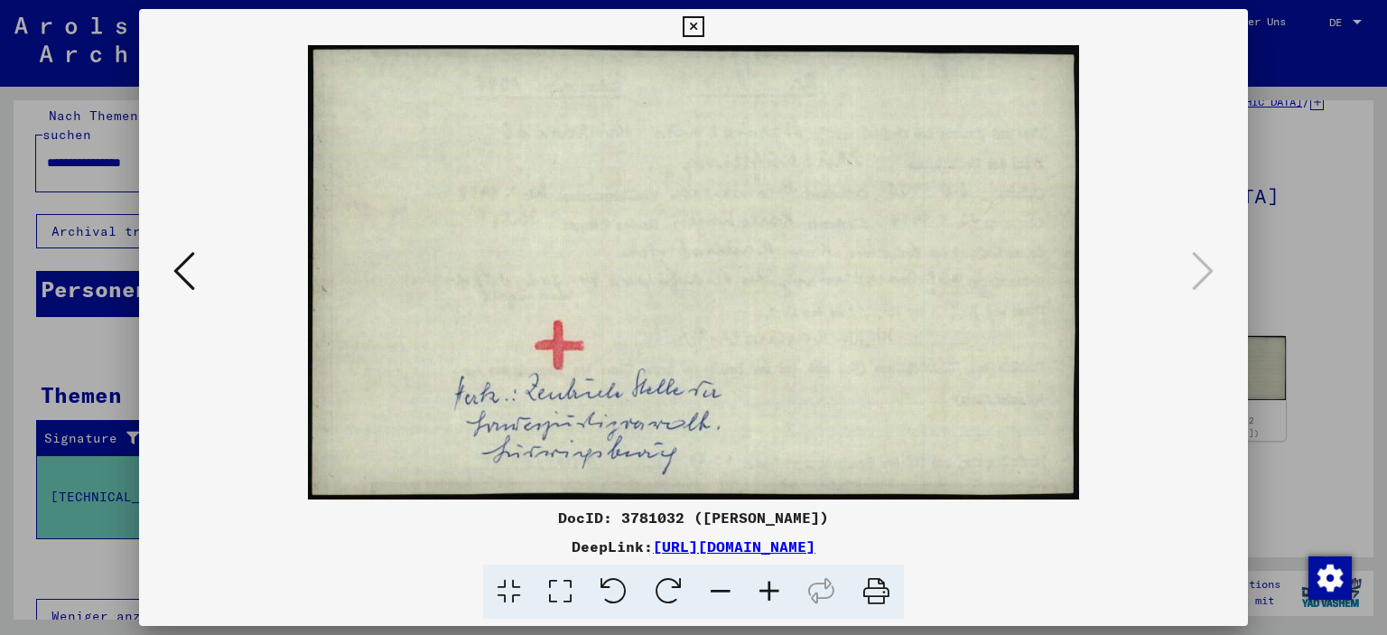
click at [177, 266] on icon at bounding box center [184, 270] width 22 height 43
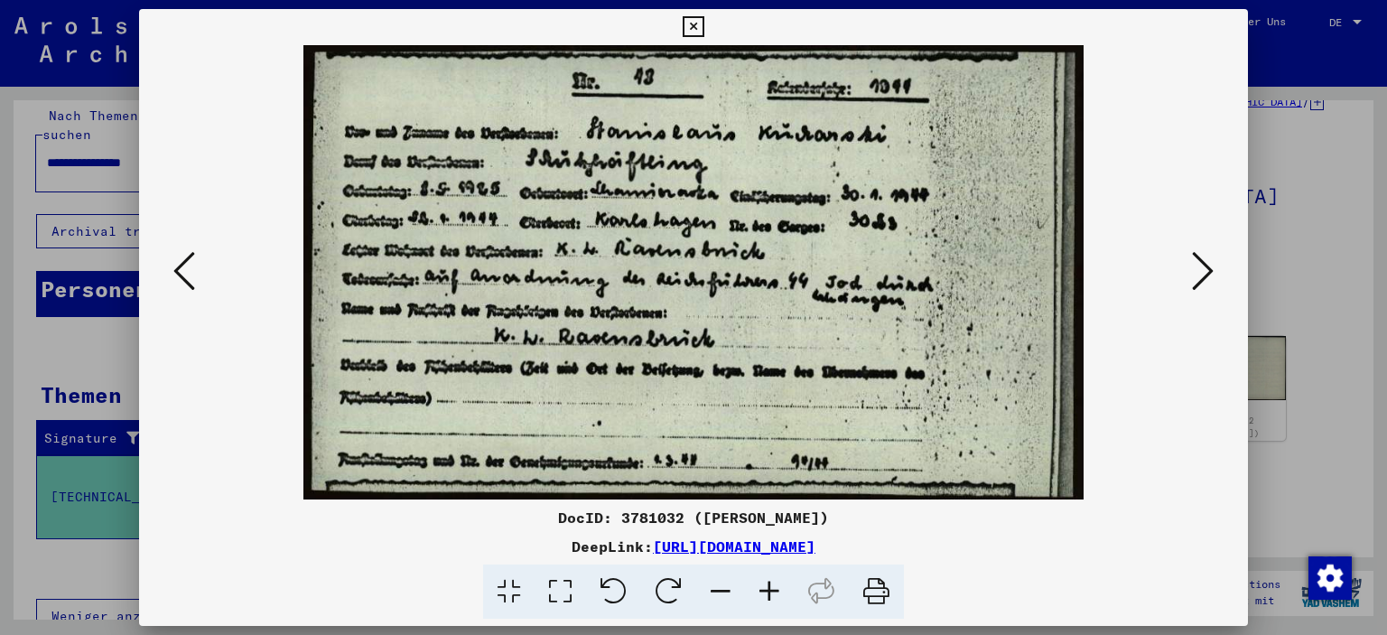
click at [693, 32] on icon at bounding box center [692, 27] width 21 height 22
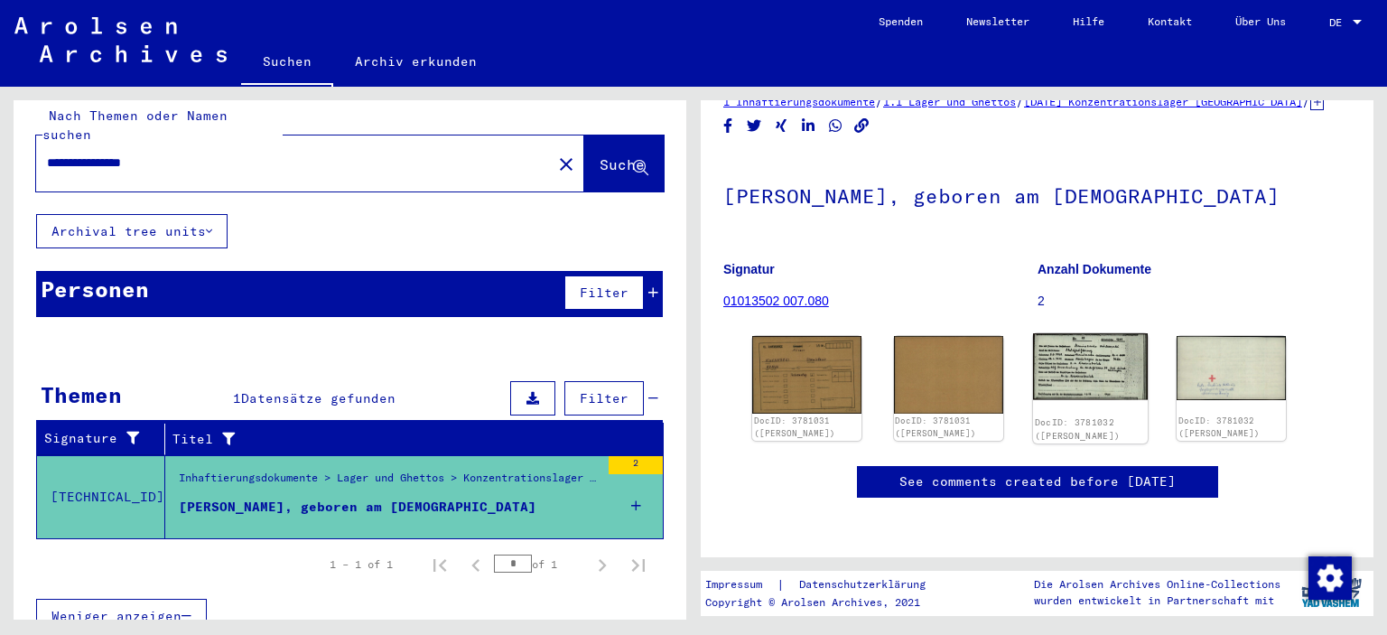
click at [1078, 369] on img at bounding box center [1089, 366] width 115 height 67
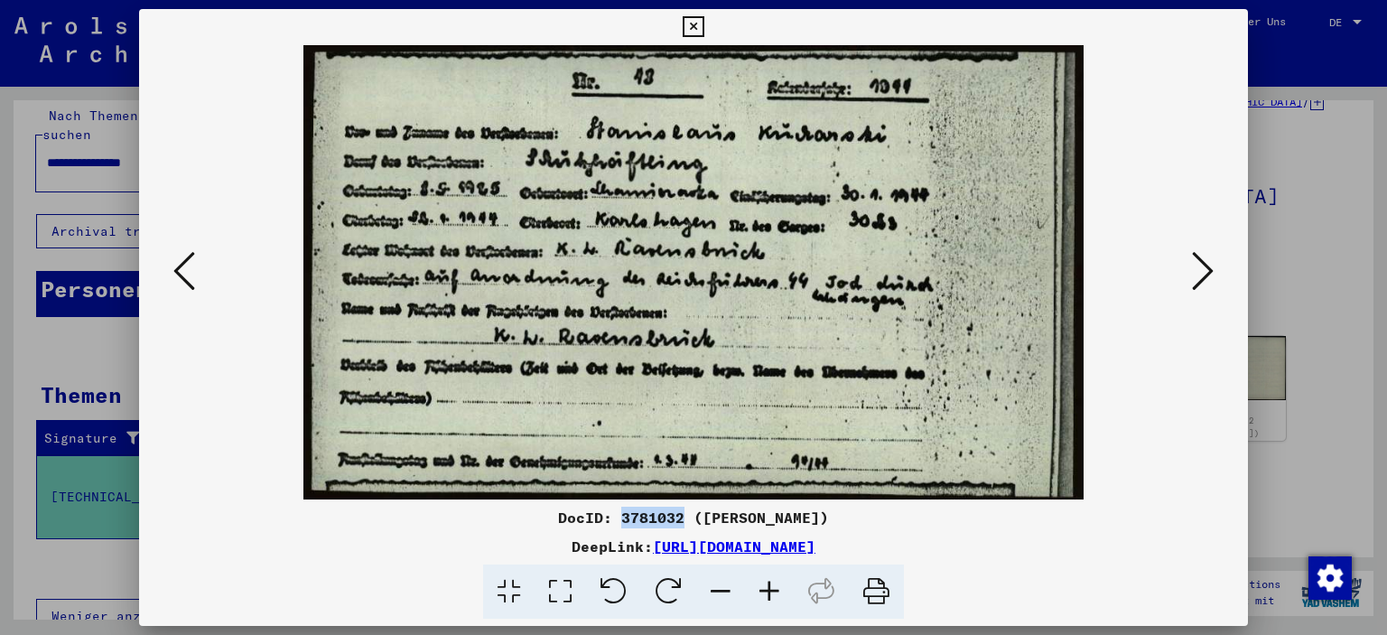
drag, startPoint x: 651, startPoint y: 515, endPoint x: 590, endPoint y: 514, distance: 61.4
click at [590, 514] on div "DocID: 3781032 ([PERSON_NAME])" at bounding box center [694, 517] width 1110 height 22
copy div "3781032"
